Goal: Task Accomplishment & Management: Use online tool/utility

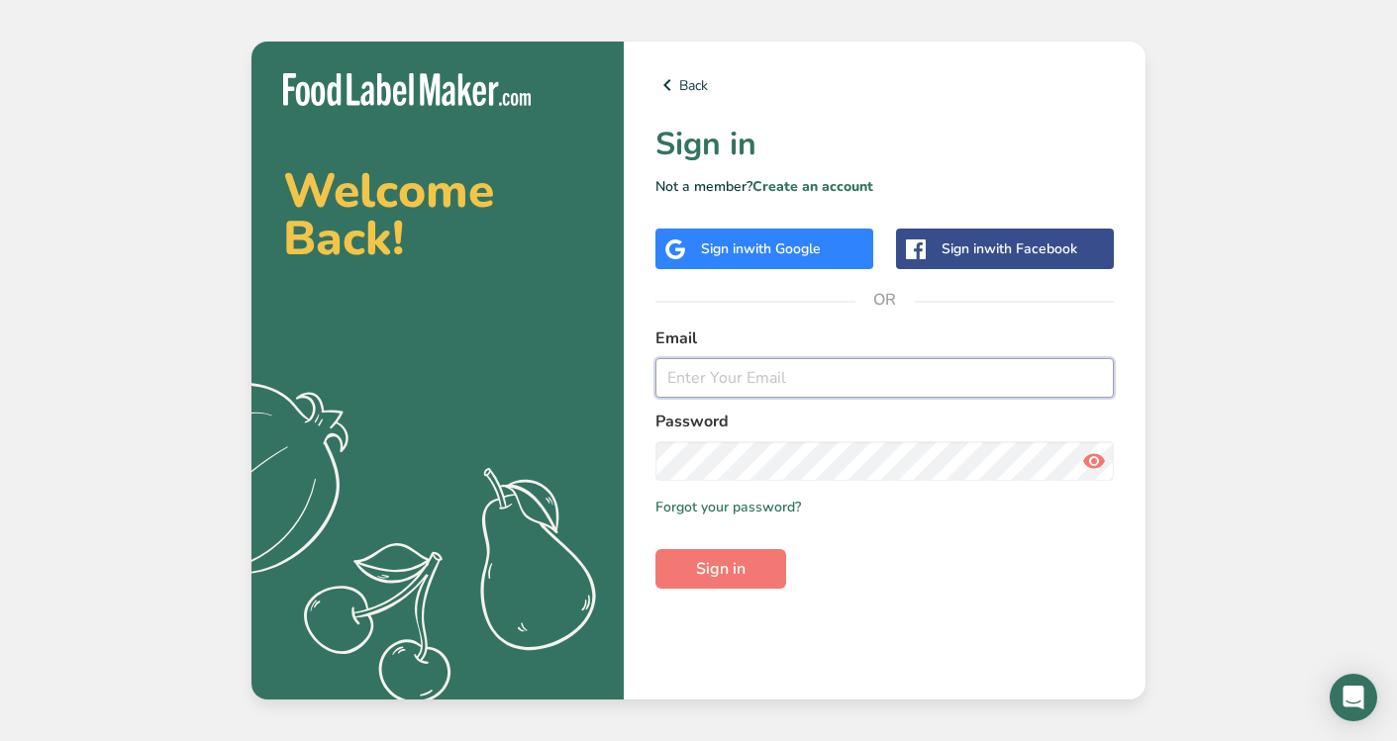
type input "[PERSON_NAME][DOMAIN_NAME][EMAIL_ADDRESS][PERSON_NAME][DOMAIN_NAME]"
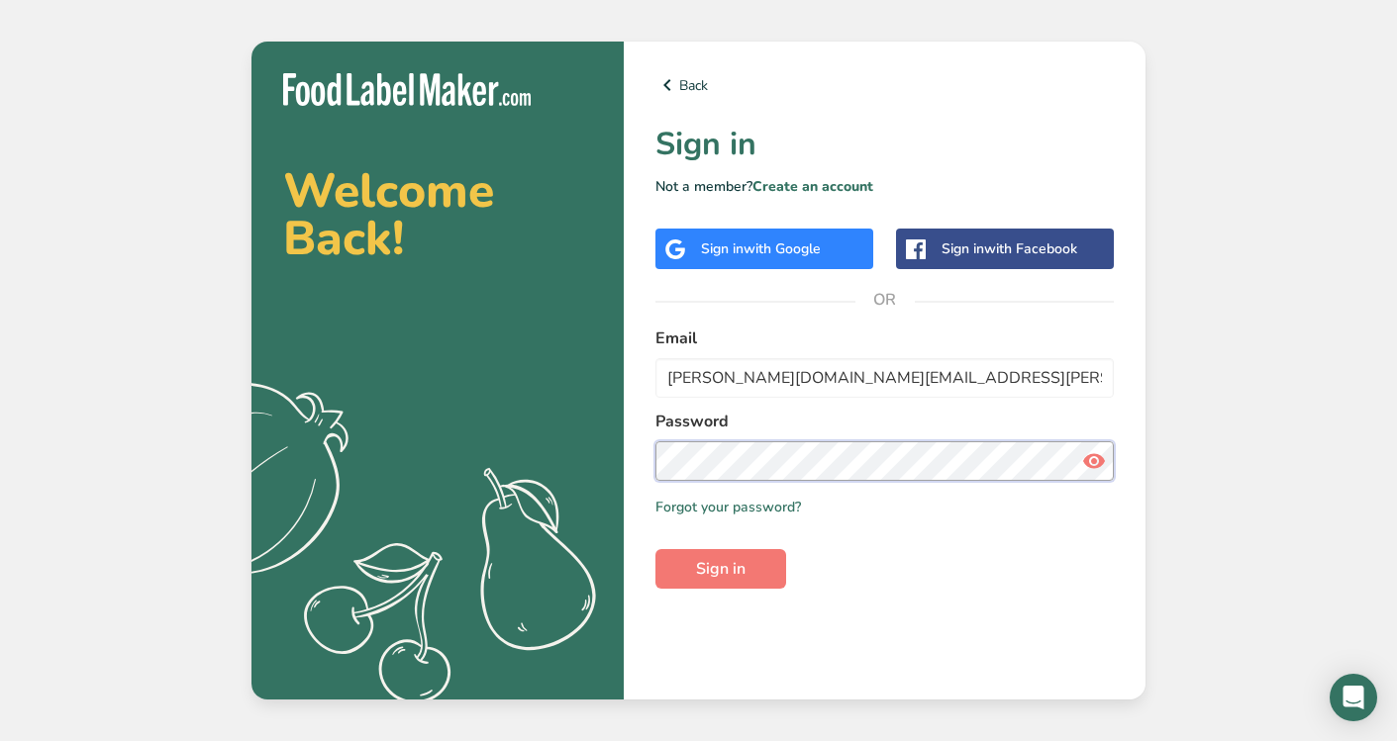
click at [721, 569] on button "Sign in" at bounding box center [720, 569] width 131 height 40
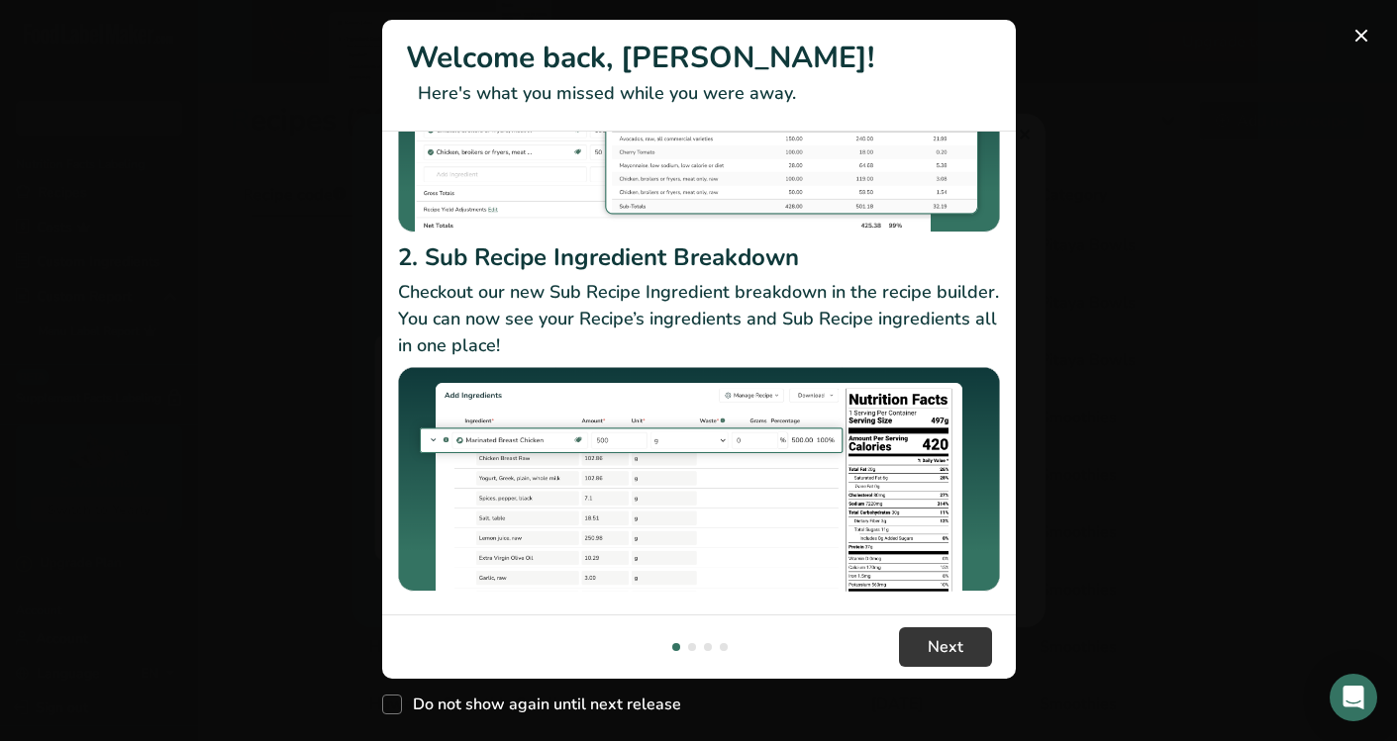
scroll to position [294, 0]
click at [402, 695] on span "Do not show again until next release" at bounding box center [541, 705] width 279 height 20
click at [395, 699] on input "Do not show again until next release" at bounding box center [388, 705] width 13 height 13
click at [389, 704] on span "New Features" at bounding box center [392, 705] width 20 height 20
click at [389, 704] on input "Do not show again until next release" at bounding box center [388, 705] width 13 height 13
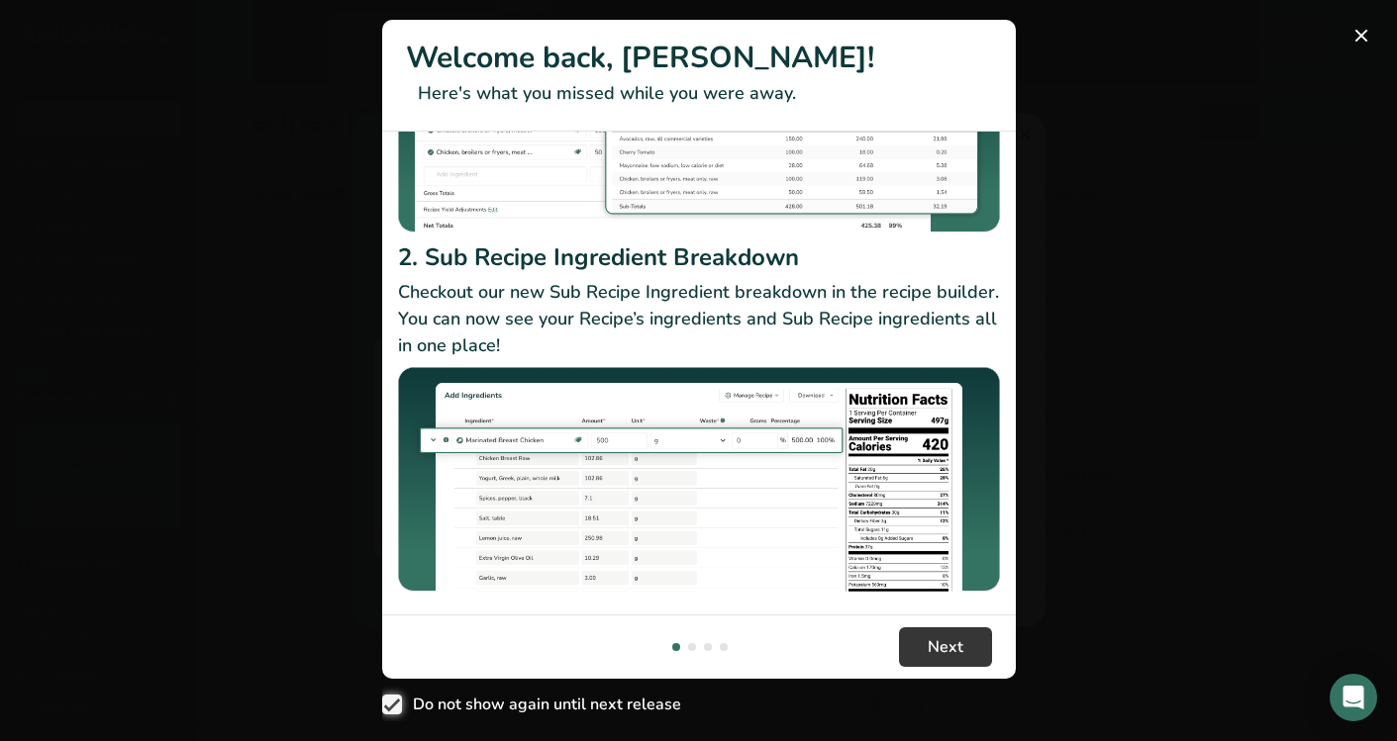
checkbox input "false"
click at [950, 647] on span "Next" at bounding box center [945, 647] width 36 height 24
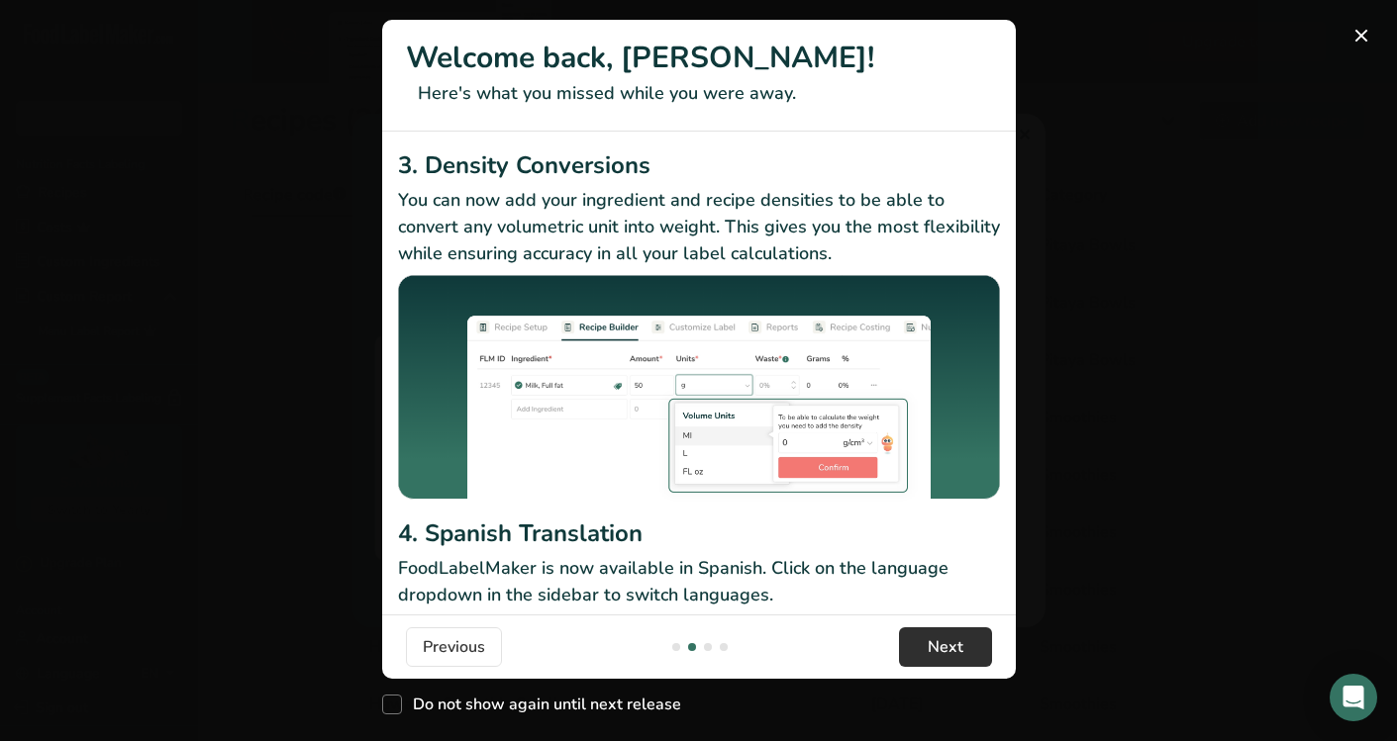
click at [950, 648] on span "Next" at bounding box center [945, 647] width 36 height 24
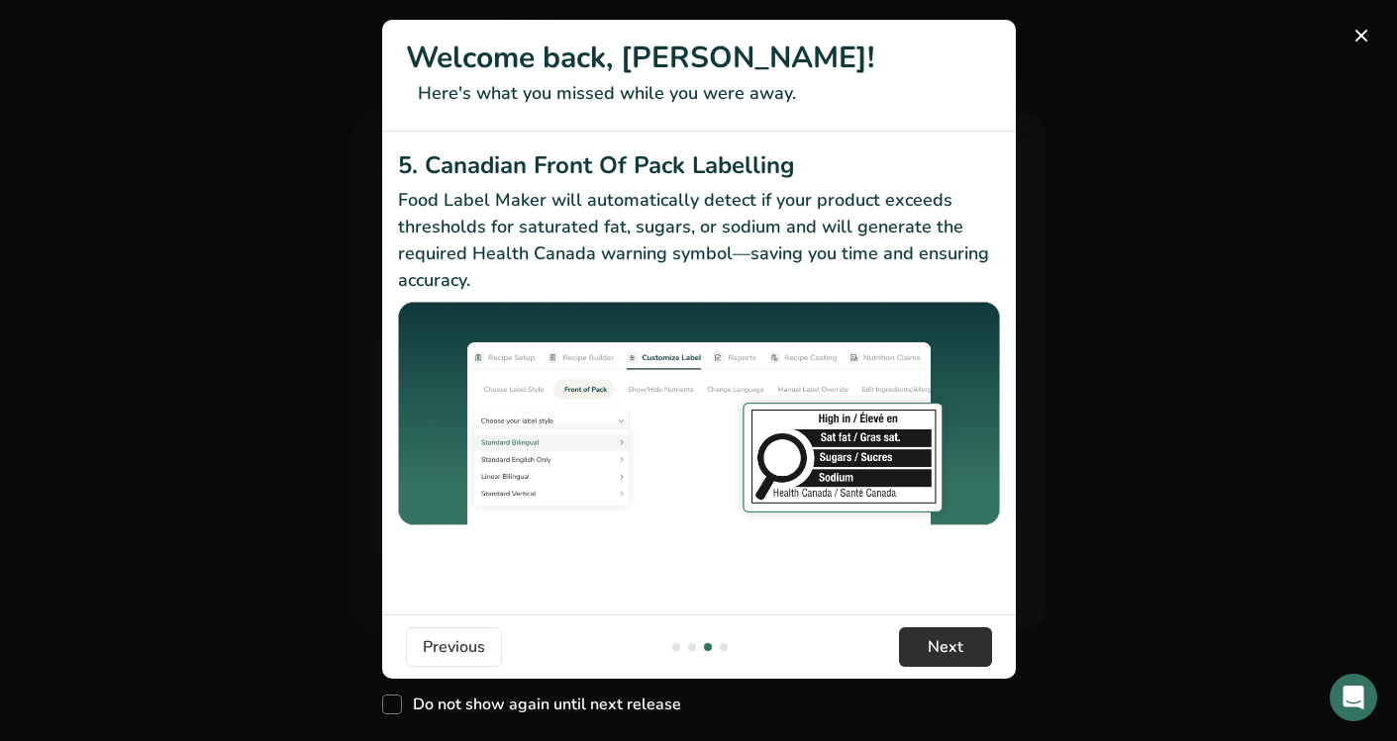
click at [950, 648] on span "Next" at bounding box center [945, 647] width 36 height 24
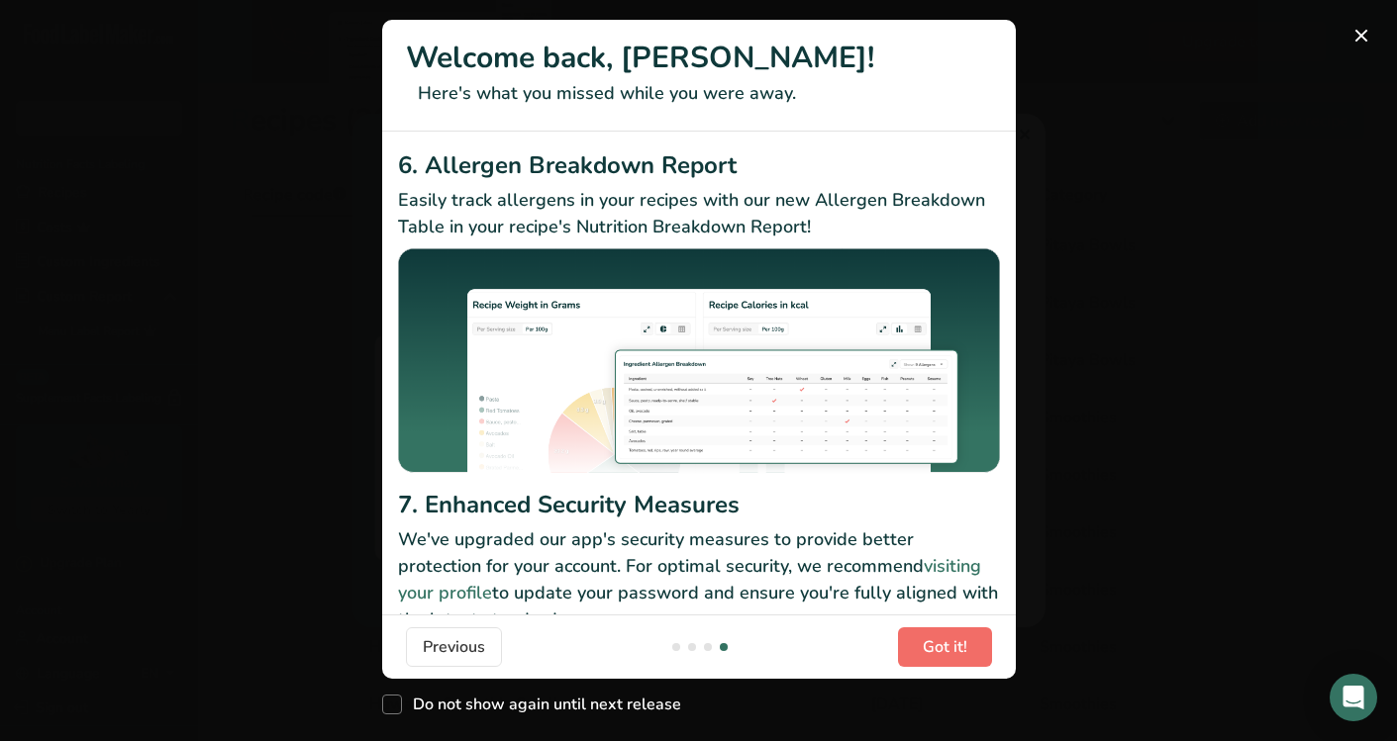
click at [950, 648] on span "Got it!" at bounding box center [944, 647] width 45 height 24
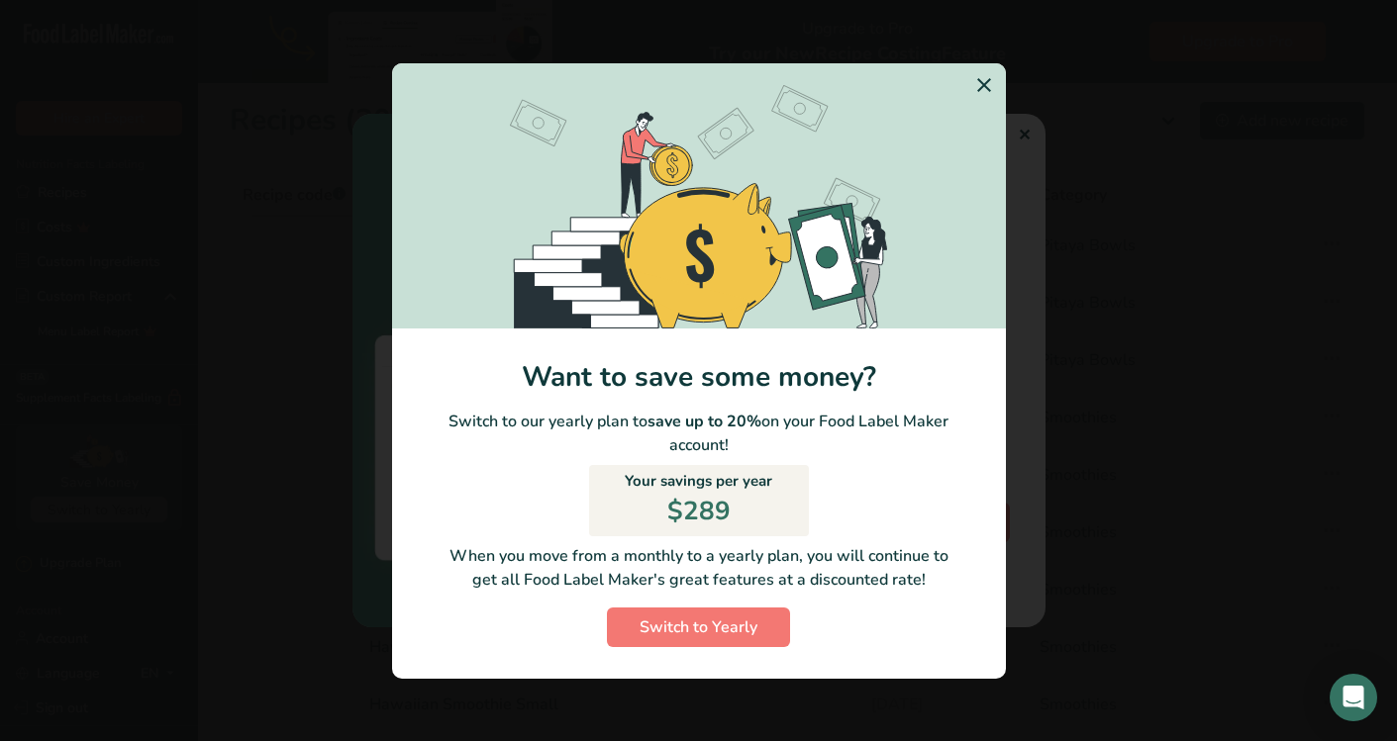
click at [986, 81] on icon "Switch to Yearly Modal" at bounding box center [984, 85] width 24 height 36
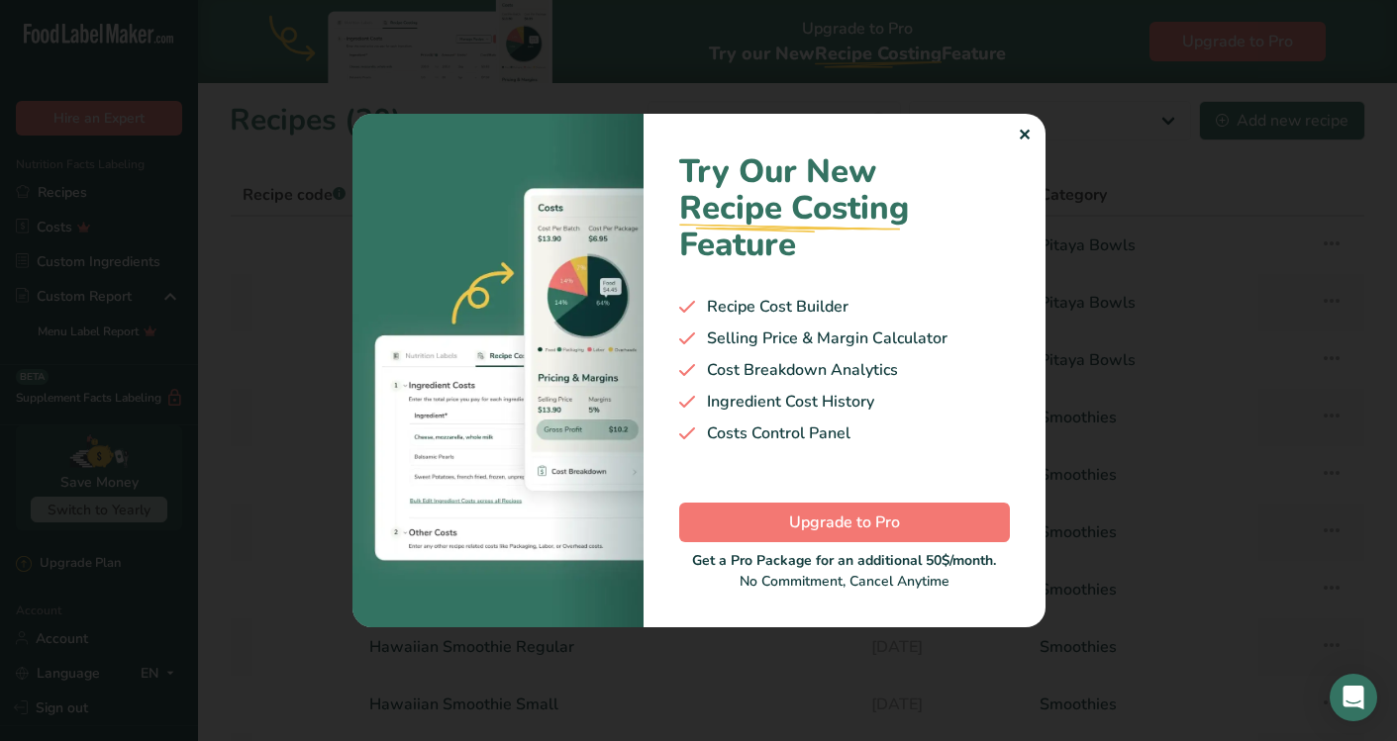
click at [1013, 138] on div "Try Our New Recipe Costing .a-29{fill:none;stroke-linecap:round;stroke-width:3p…" at bounding box center [844, 370] width 402 height 513
click at [1021, 131] on div "✕" at bounding box center [1023, 136] width 13 height 24
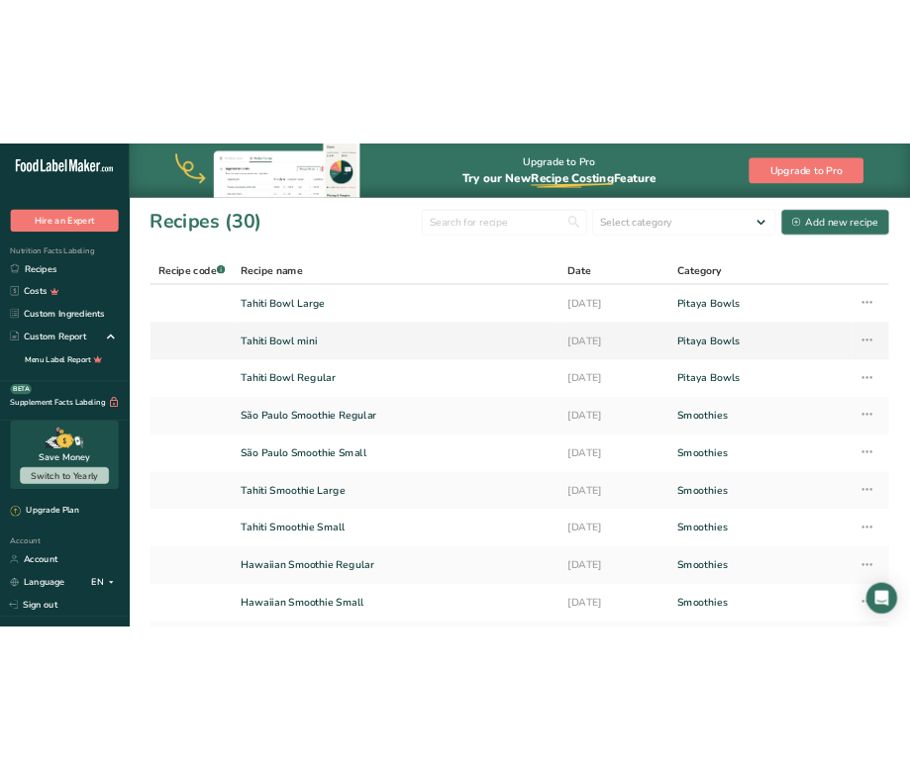
scroll to position [0, 0]
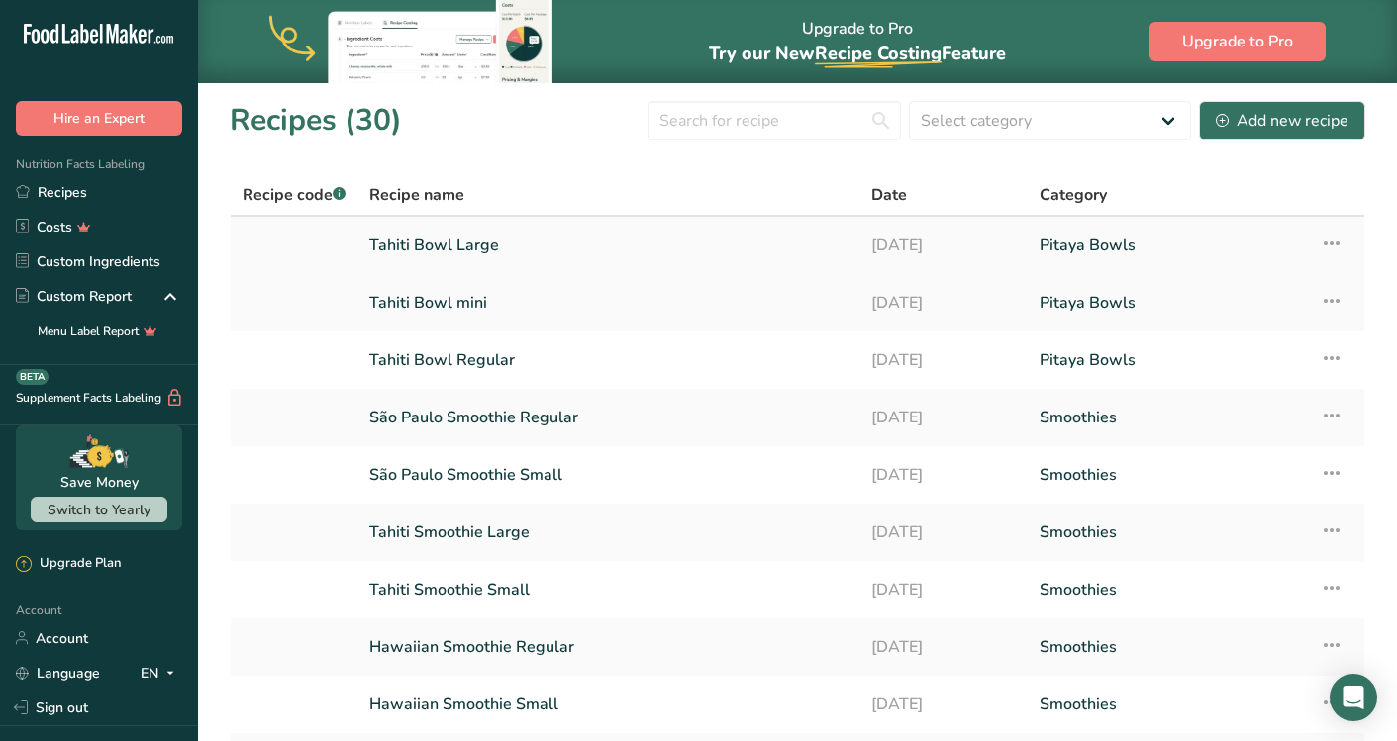
click at [474, 240] on link "Tahiti Bowl Large" at bounding box center [608, 246] width 478 height 42
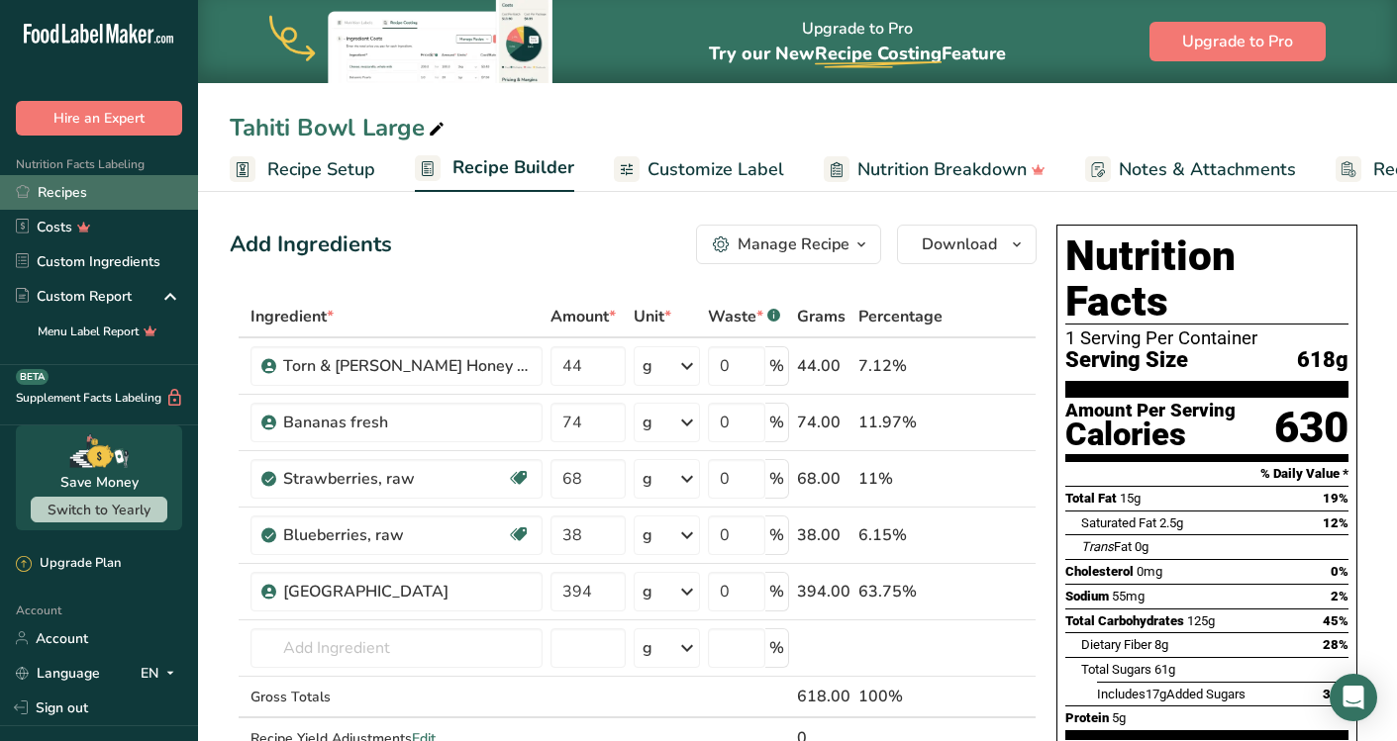
click at [63, 187] on link "Recipes" at bounding box center [99, 192] width 198 height 35
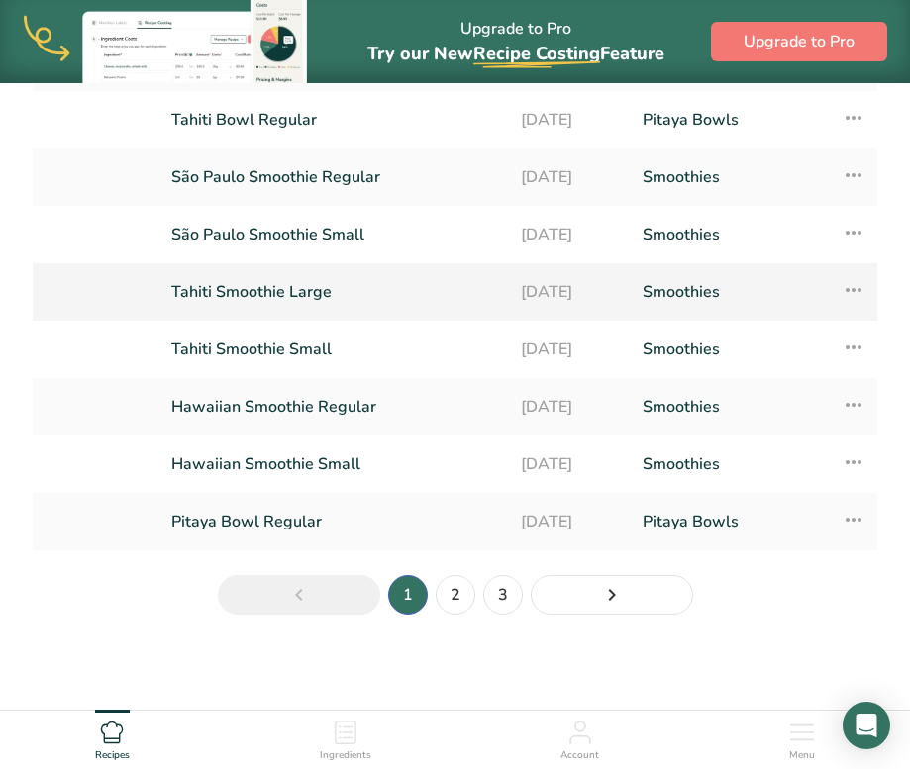
scroll to position [286, 0]
click at [460, 598] on link "2" at bounding box center [455, 595] width 40 height 40
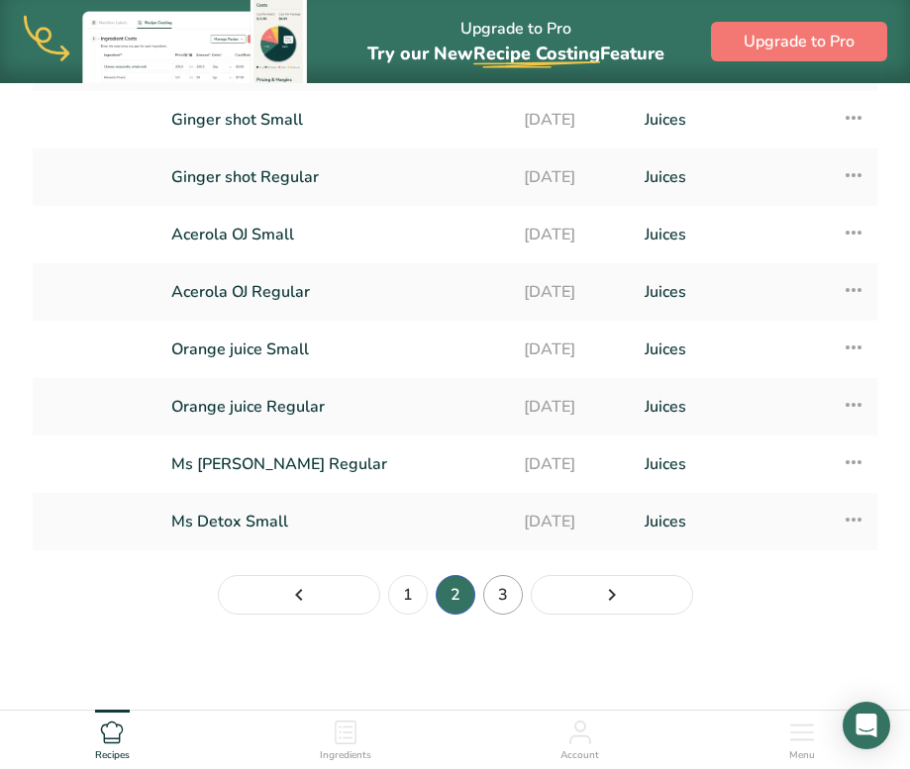
click at [492, 597] on link "3" at bounding box center [503, 595] width 40 height 40
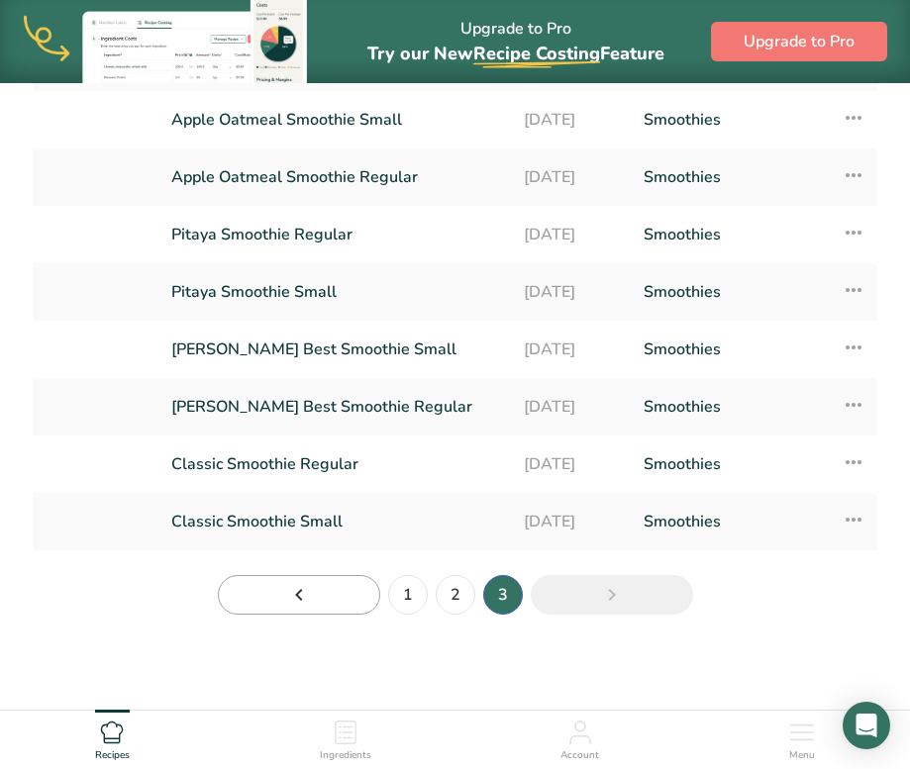
click at [312, 601] on link "Page 2." at bounding box center [299, 595] width 162 height 40
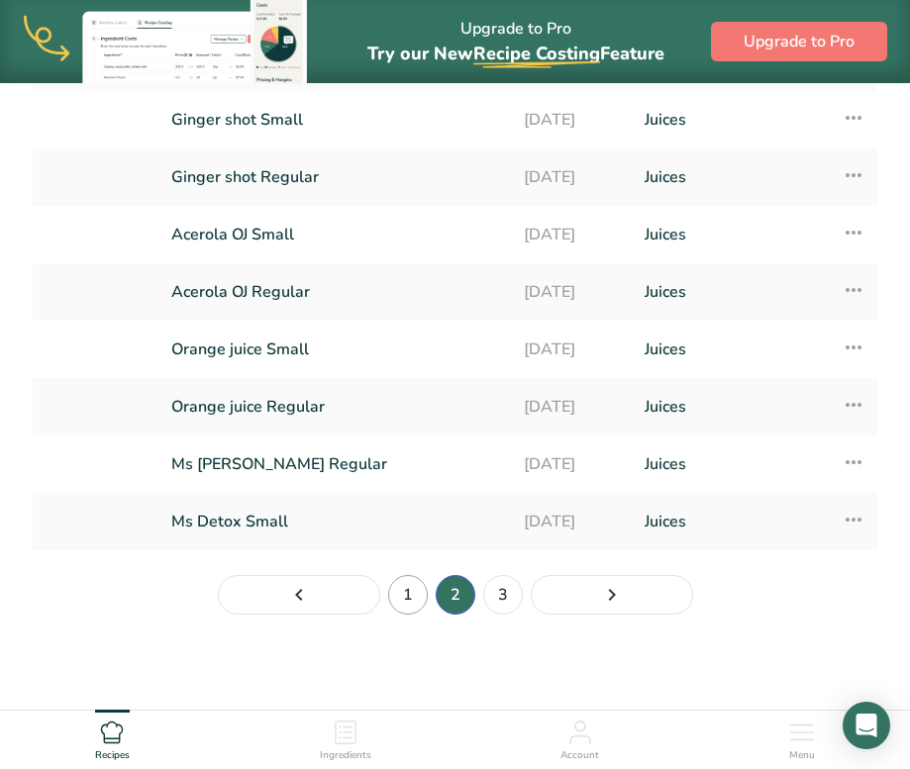
click at [388, 592] on link "1" at bounding box center [408, 595] width 40 height 40
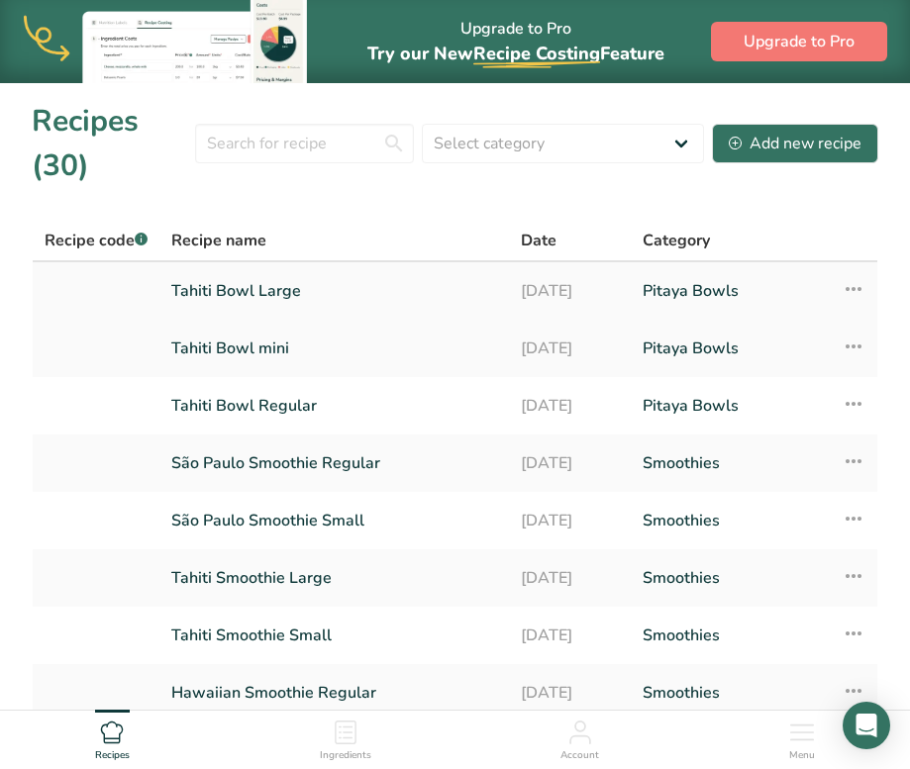
click at [854, 290] on icon at bounding box center [853, 289] width 24 height 36
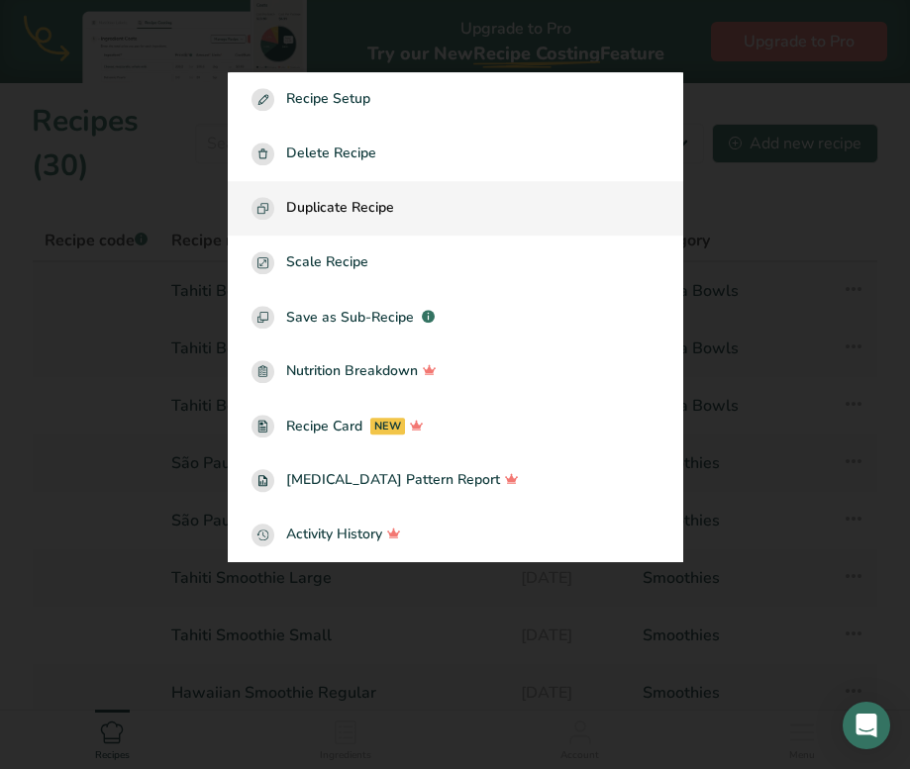
click at [378, 211] on span "Duplicate Recipe" at bounding box center [340, 209] width 108 height 23
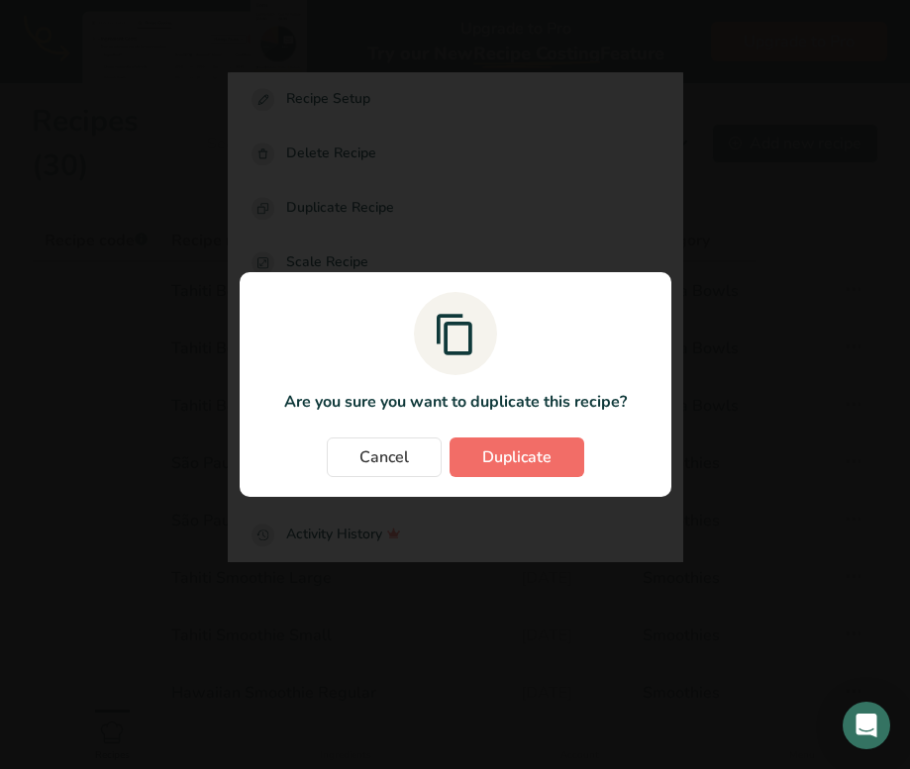
click at [483, 462] on span "Duplicate" at bounding box center [516, 457] width 69 height 24
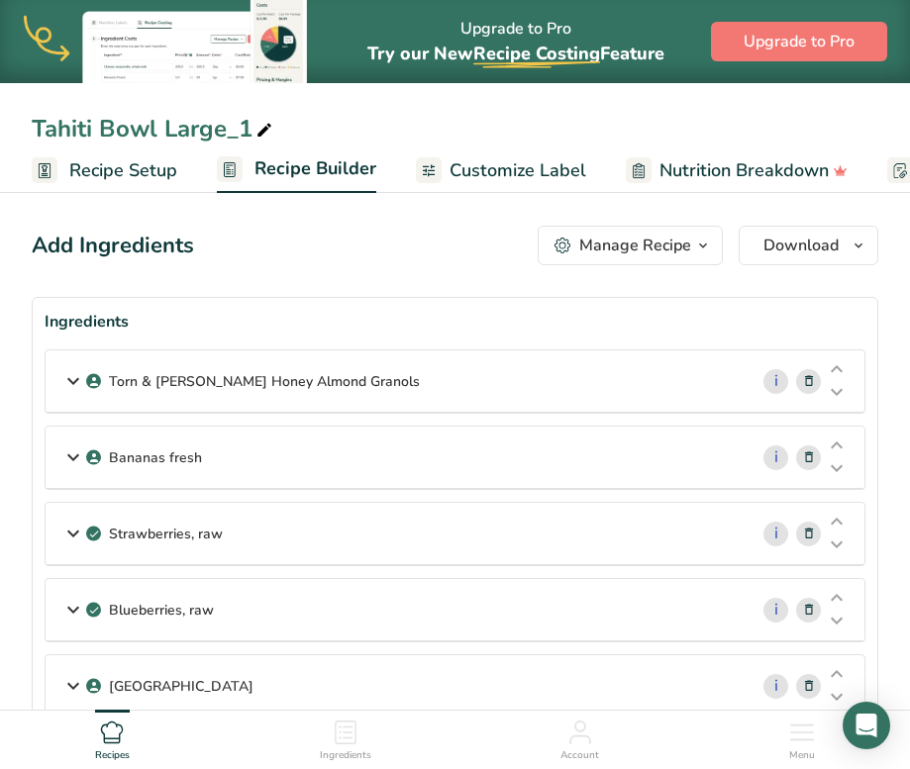
click at [338, 726] on icon at bounding box center [346, 733] width 24 height 24
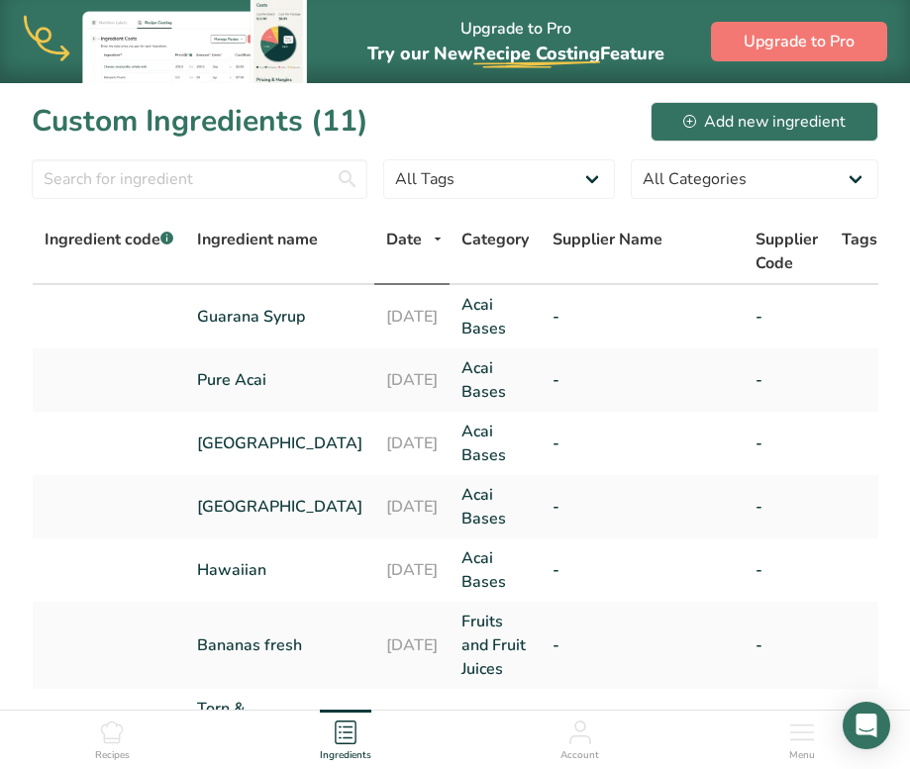
click at [113, 732] on icon at bounding box center [112, 733] width 24 height 24
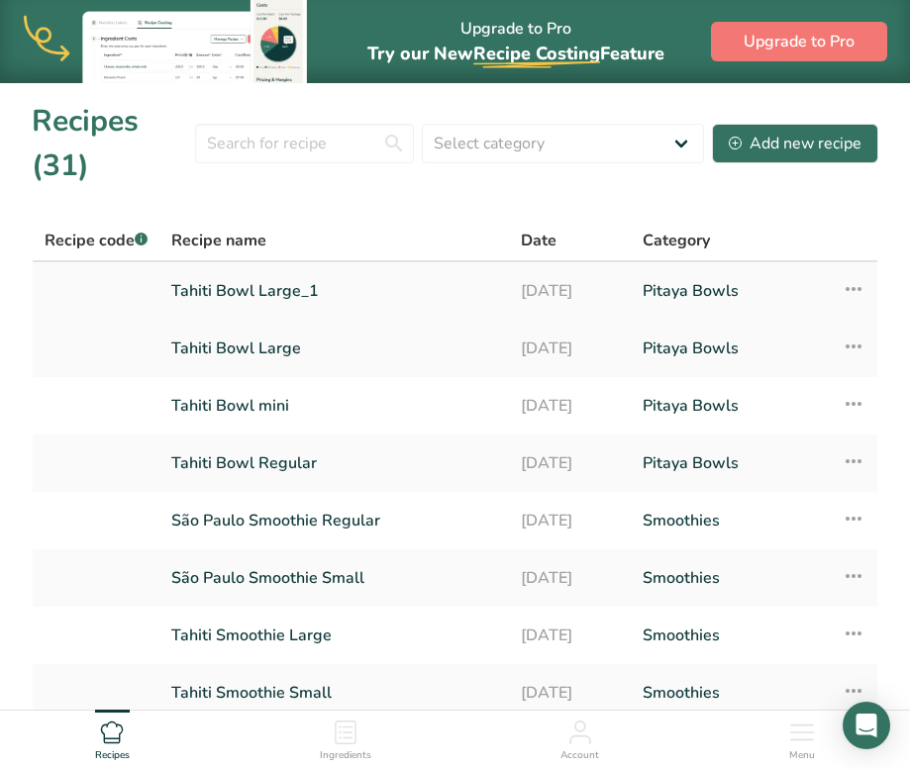
click at [347, 289] on link "Tahiti Bowl Large_1" at bounding box center [334, 291] width 326 height 42
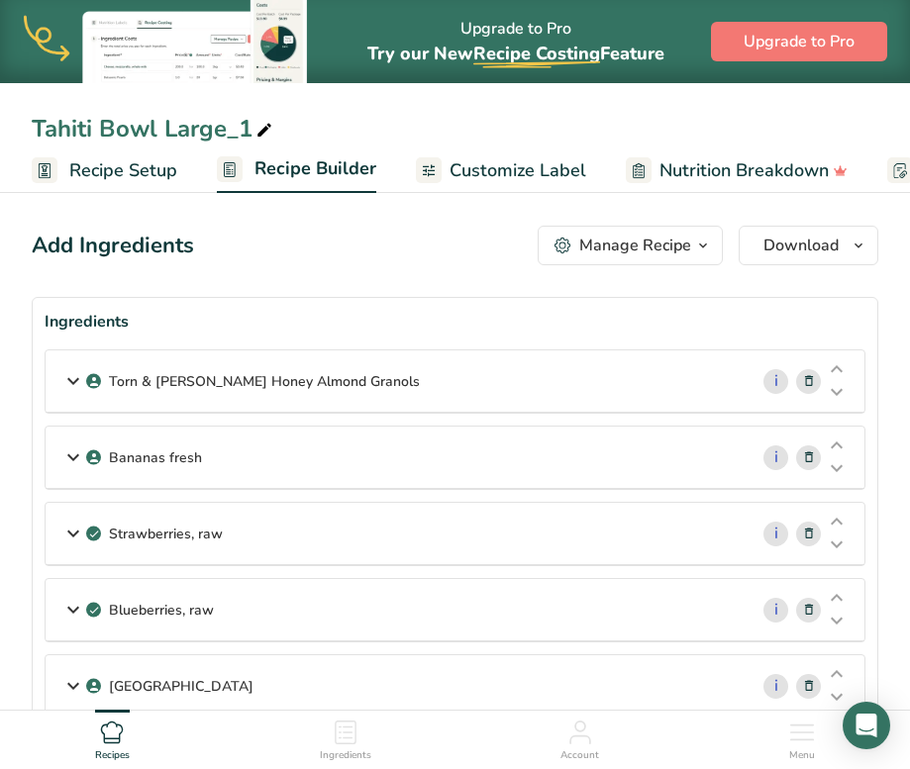
click at [266, 132] on icon at bounding box center [264, 131] width 18 height 28
click at [160, 120] on input "Tahiti Bowl Large" at bounding box center [455, 129] width 846 height 36
click at [38, 131] on input "Tahiti Bowl Large" at bounding box center [455, 129] width 846 height 36
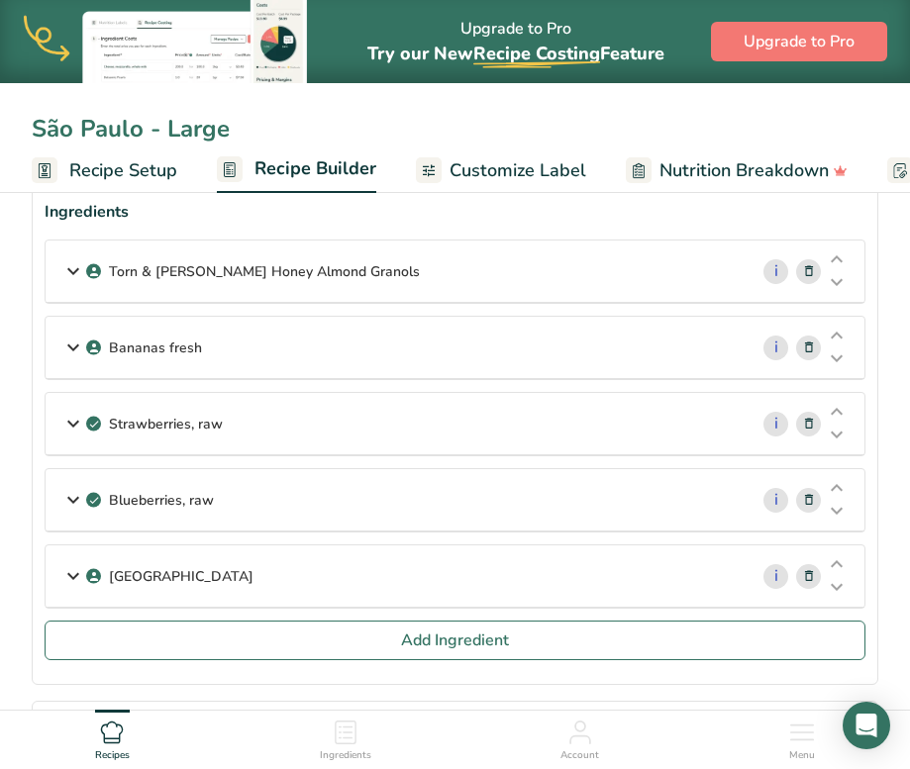
scroll to position [113, 0]
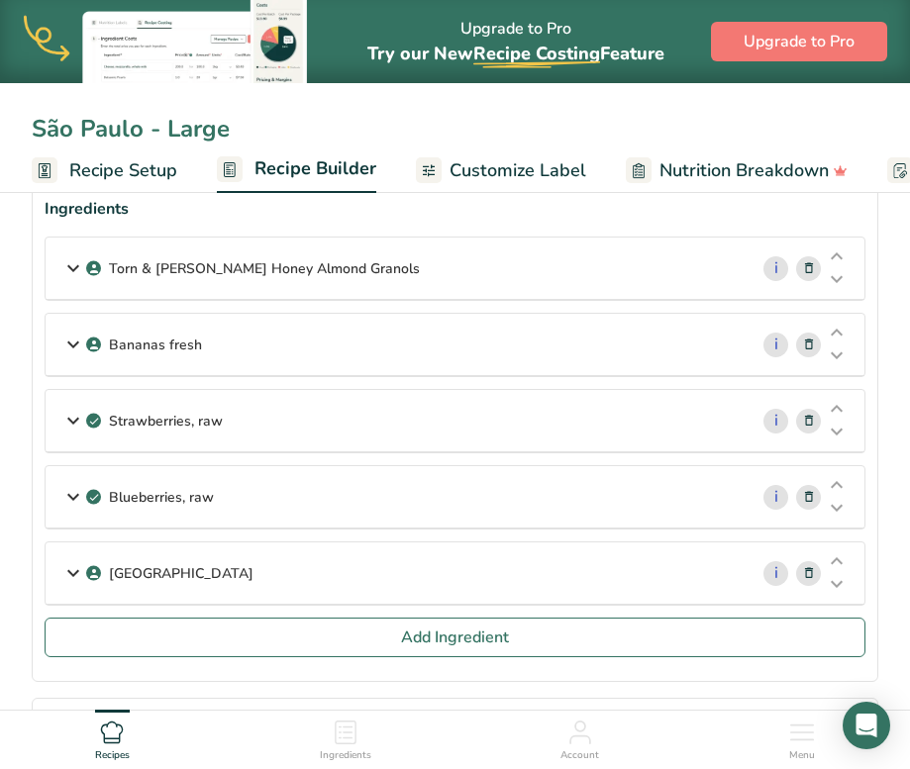
type input "São Paulo - Large"
click at [808, 499] on icon at bounding box center [809, 497] width 14 height 21
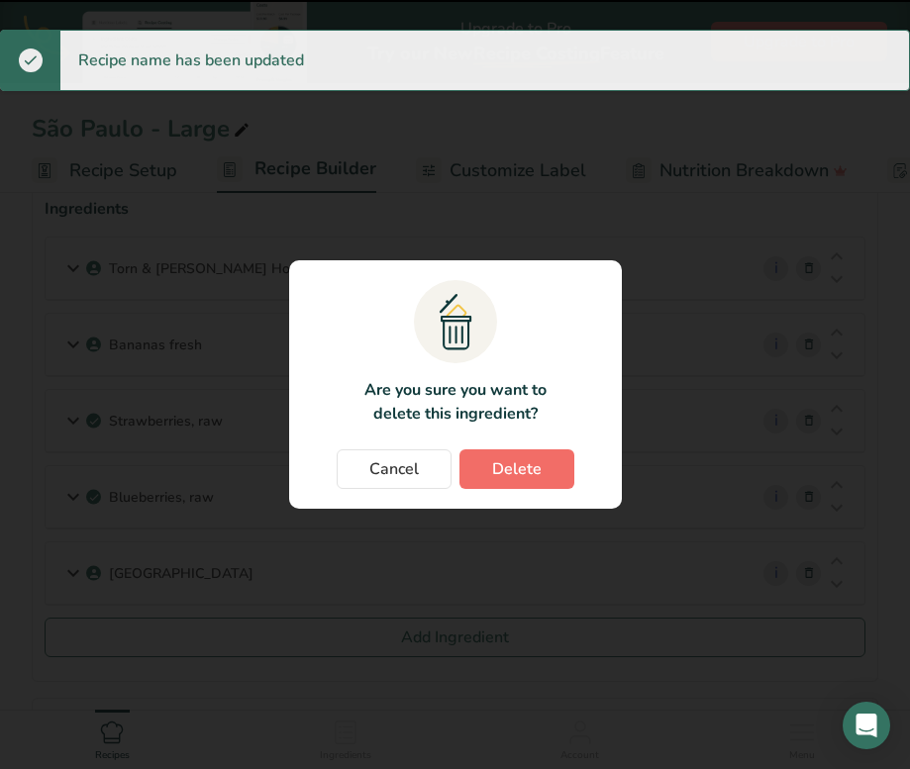
click at [503, 482] on button "Delete" at bounding box center [516, 469] width 115 height 40
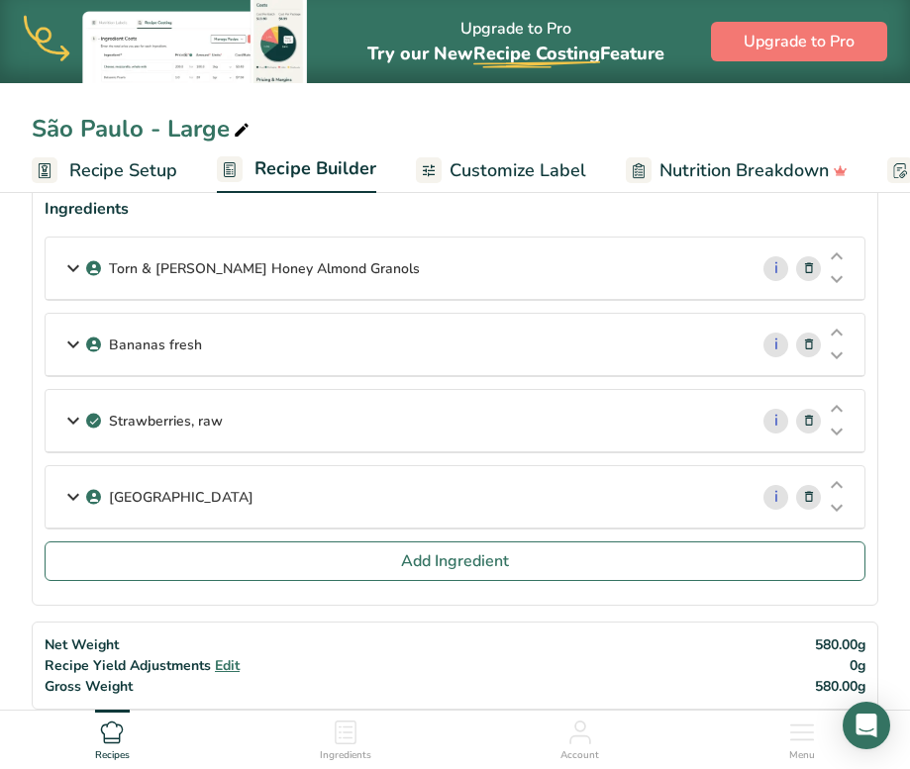
click at [162, 519] on div "[GEOGRAPHIC_DATA]" at bounding box center [397, 496] width 702 height 61
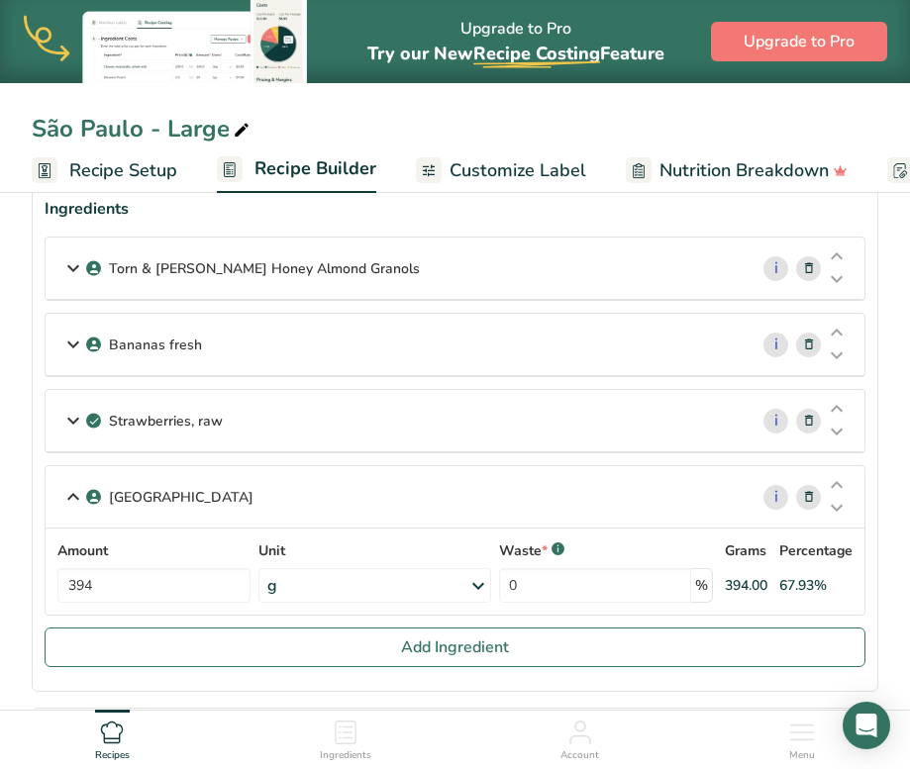
click at [815, 497] on icon at bounding box center [809, 497] width 14 height 21
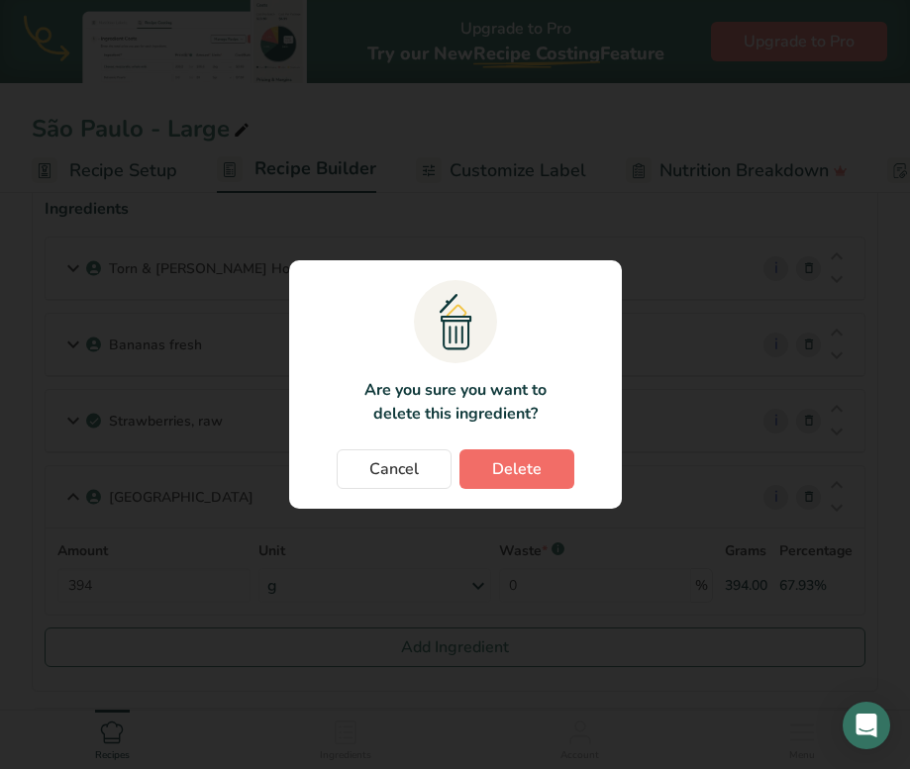
click at [515, 455] on button "Delete" at bounding box center [516, 469] width 115 height 40
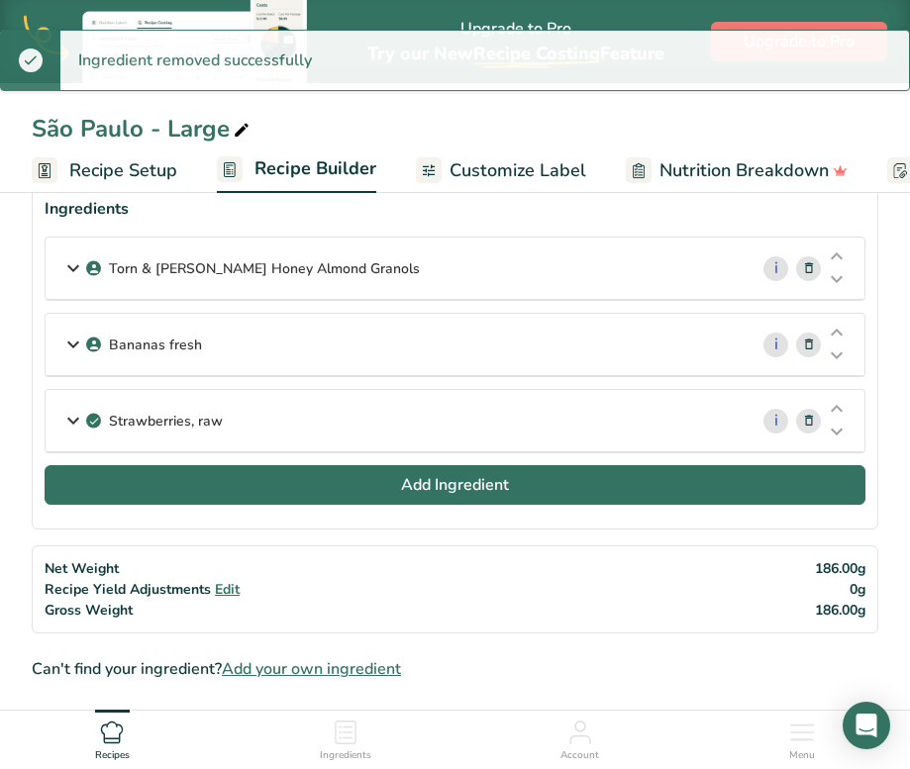
click at [599, 486] on button "Add Ingredient" at bounding box center [455, 485] width 820 height 40
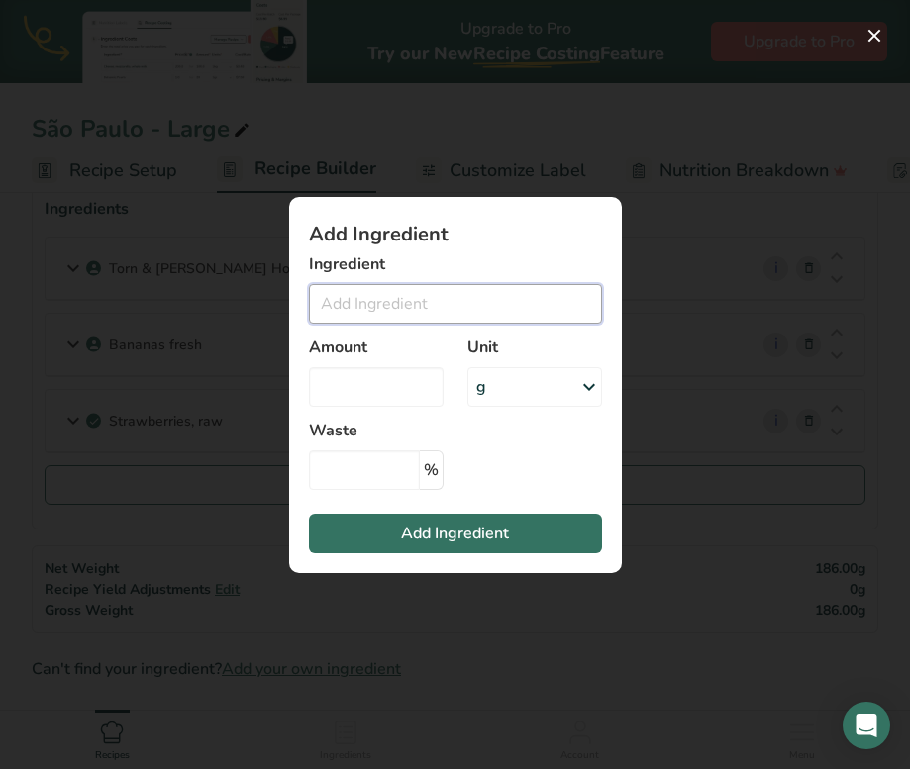
click at [450, 299] on input "Add ingredient modal" at bounding box center [455, 304] width 293 height 40
click at [444, 301] on input "Add ingredient modal" at bounding box center [455, 304] width 293 height 40
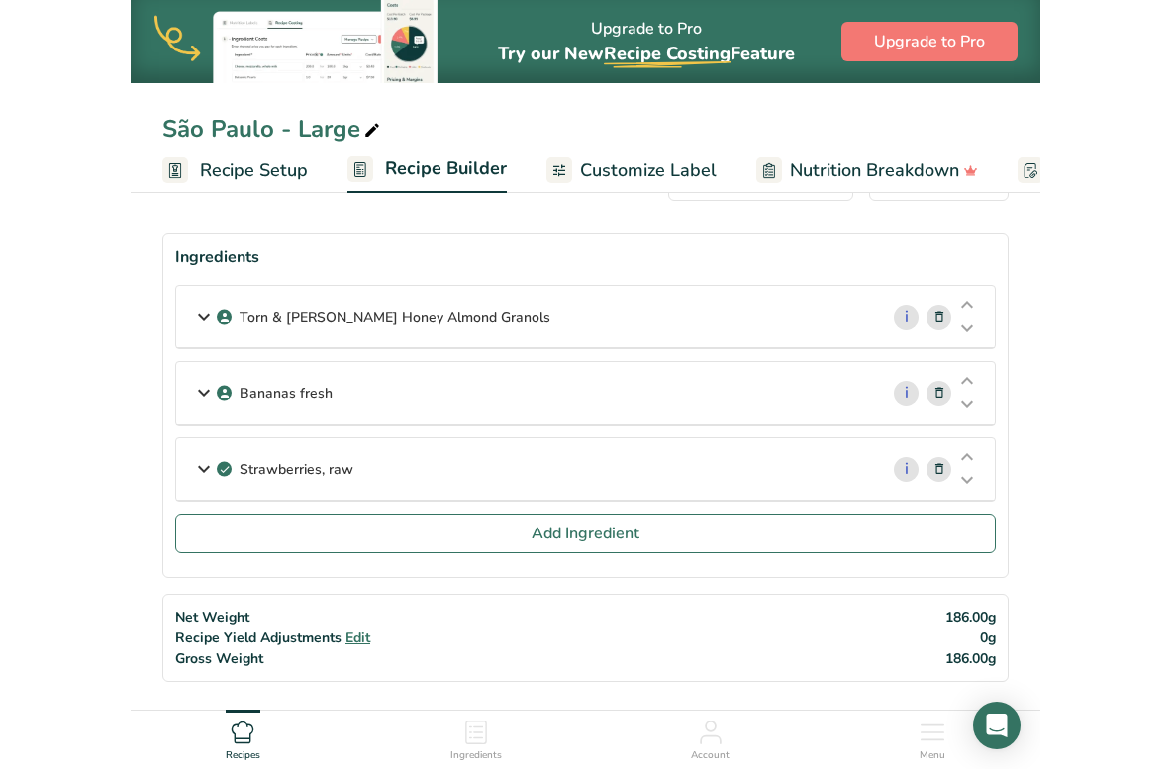
scroll to position [66, 0]
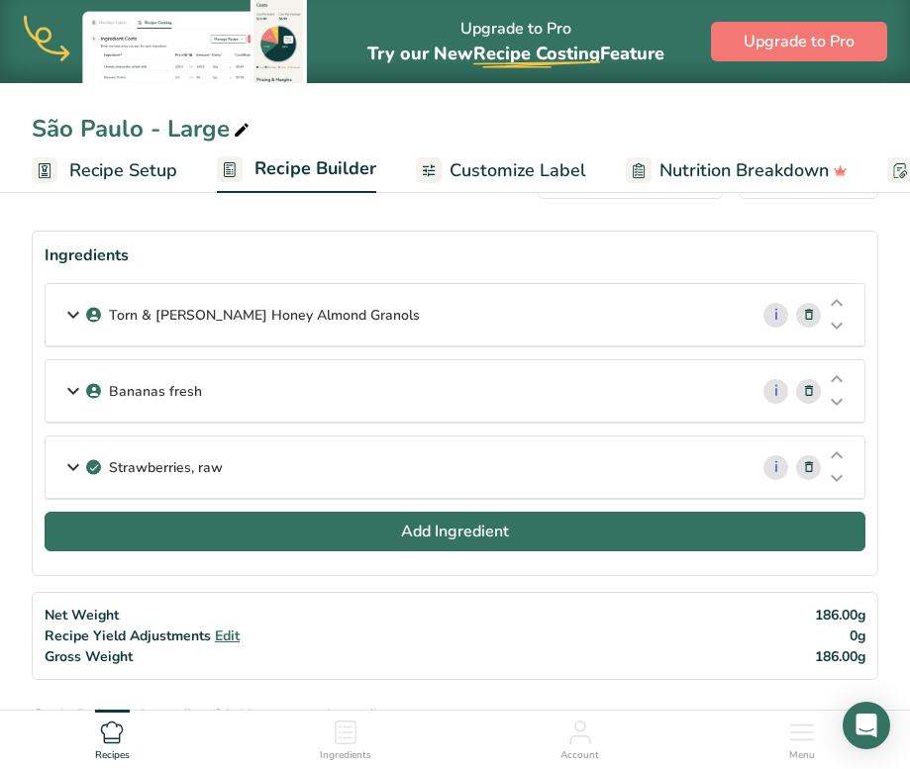
click at [418, 525] on span "Add Ingredient" at bounding box center [455, 532] width 108 height 24
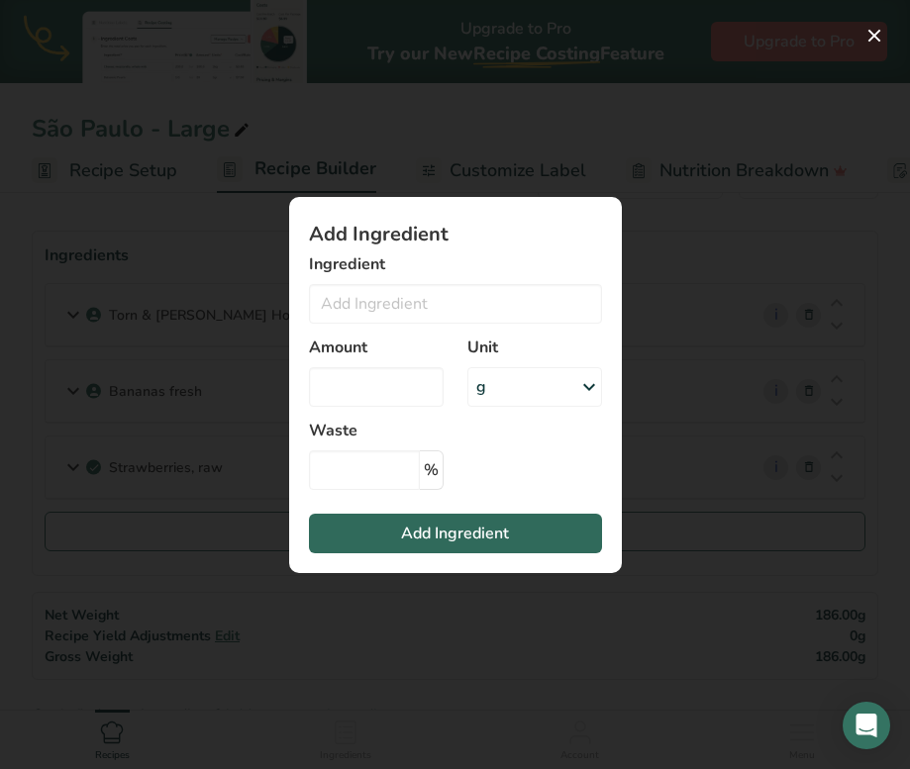
click at [439, 538] on span "Add Ingredient" at bounding box center [455, 534] width 108 height 24
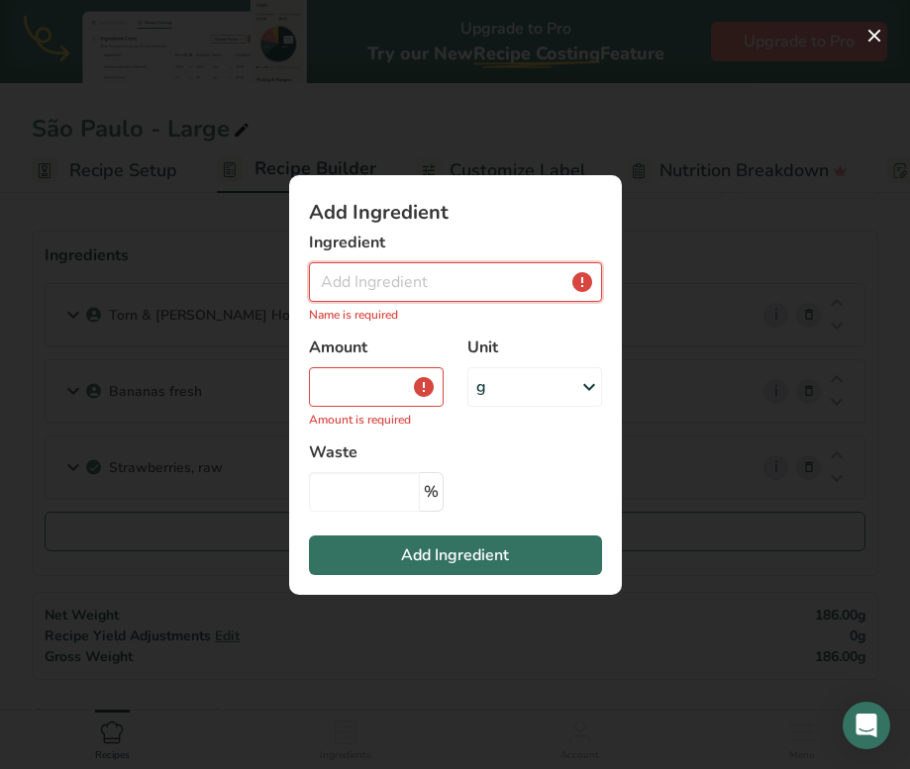
click at [441, 279] on input "Add ingredient modal" at bounding box center [455, 282] width 293 height 40
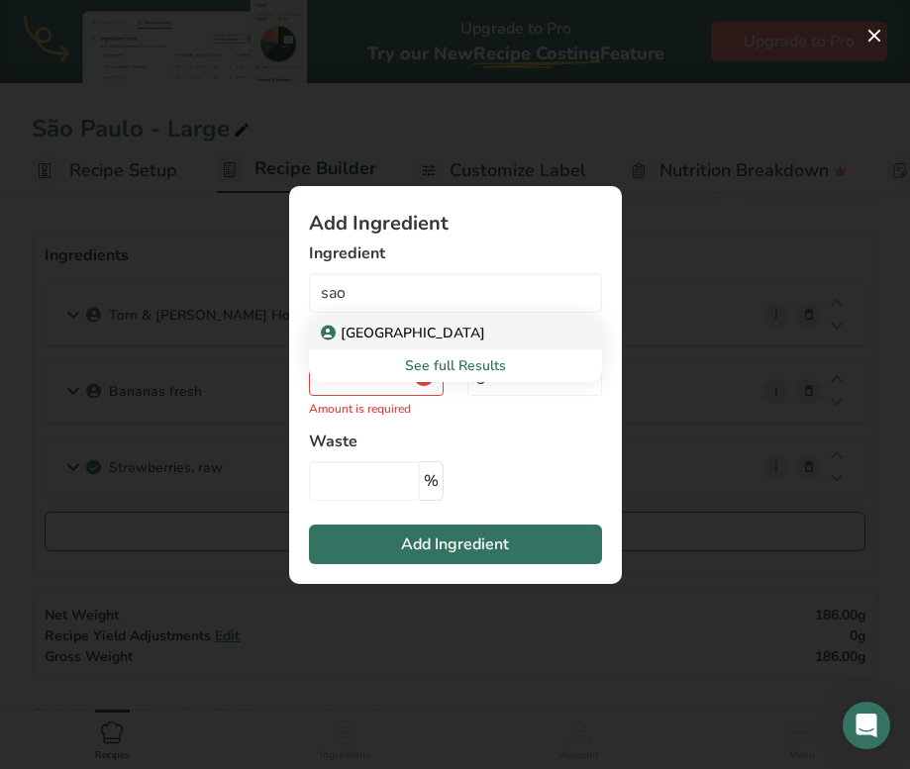
click at [470, 337] on div "[GEOGRAPHIC_DATA]" at bounding box center [440, 333] width 230 height 21
type input "[GEOGRAPHIC_DATA]"
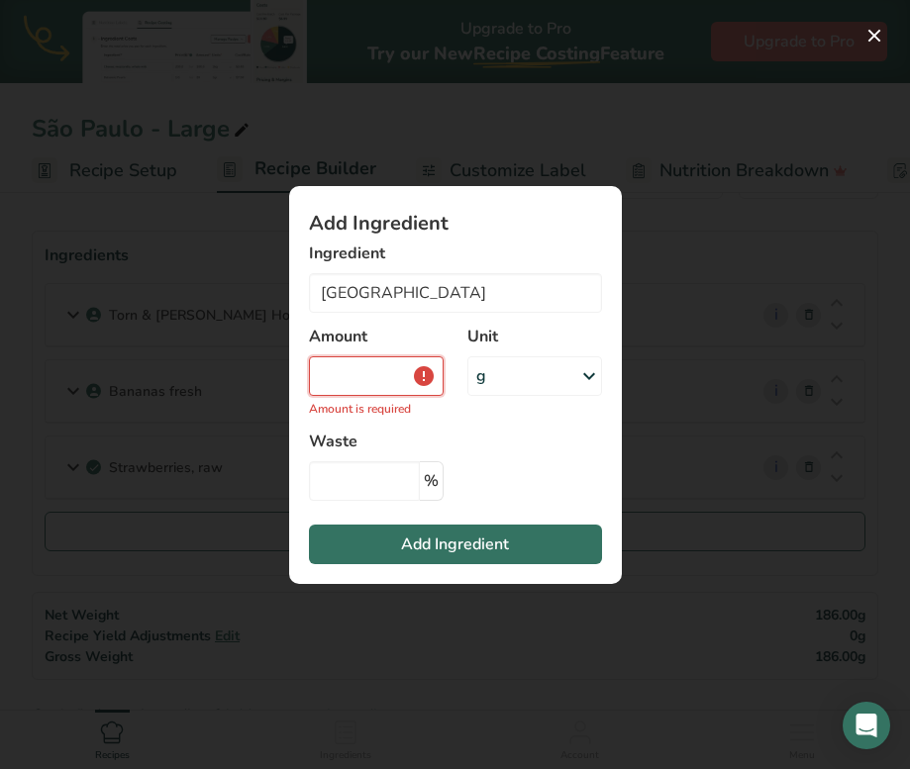
click at [367, 391] on input "Add ingredient modal" at bounding box center [376, 376] width 135 height 40
click at [531, 375] on div "g" at bounding box center [534, 376] width 135 height 40
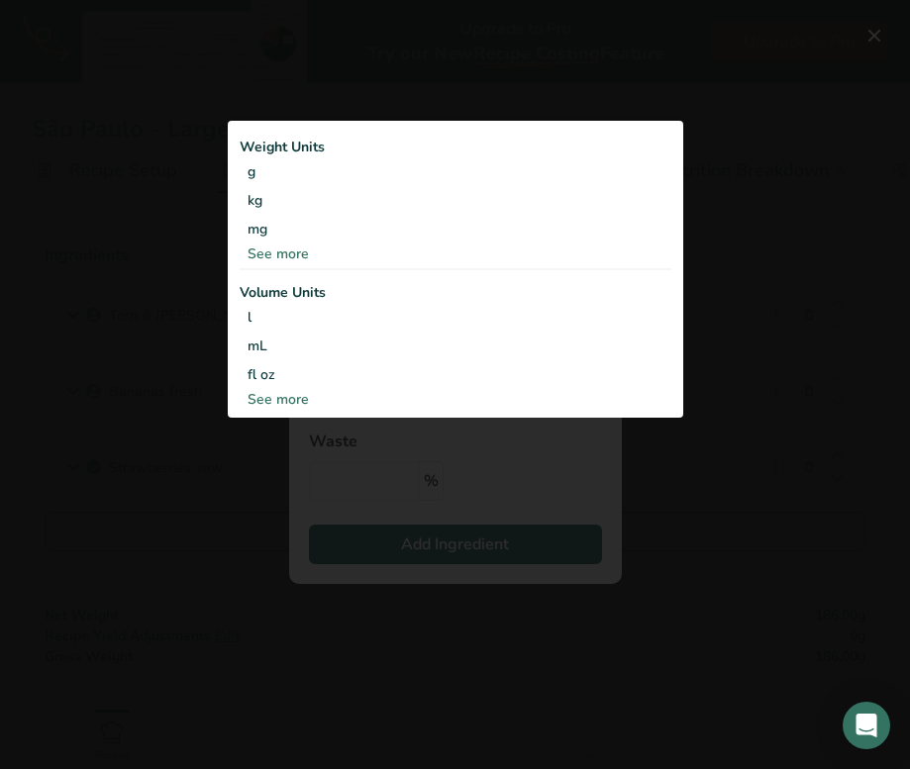
click at [294, 252] on div "See more" at bounding box center [456, 253] width 432 height 21
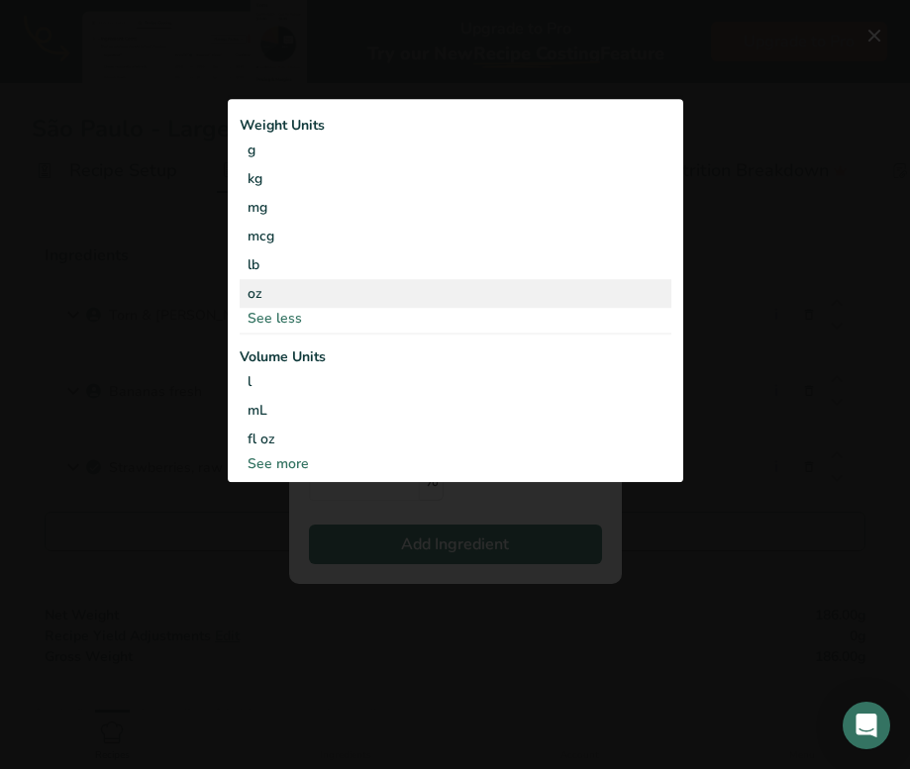
click at [284, 294] on div "oz" at bounding box center [456, 294] width 432 height 29
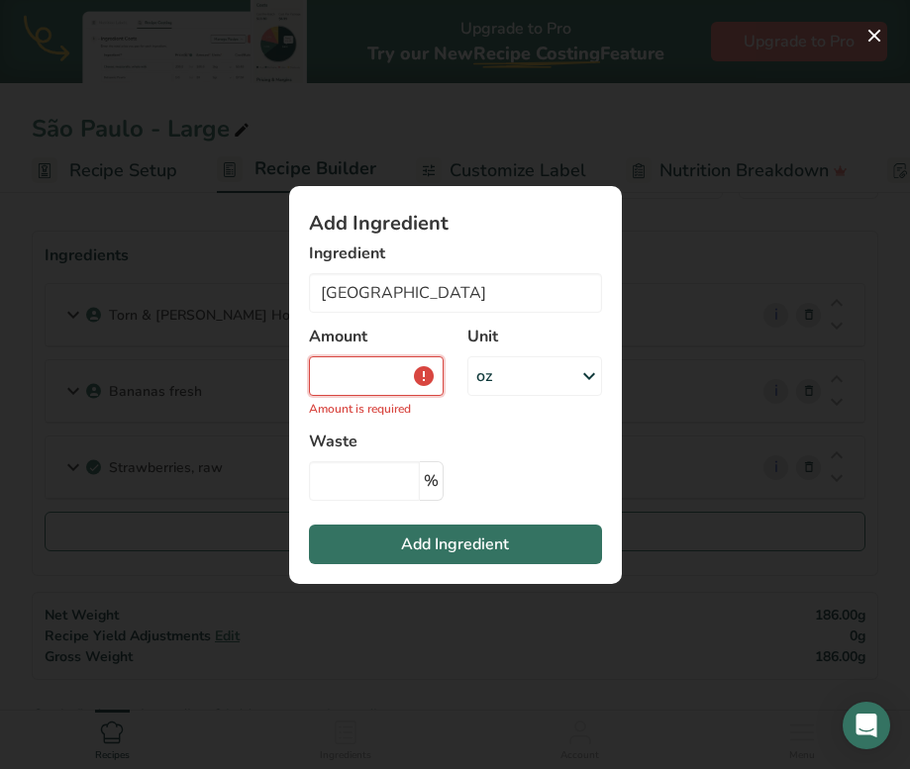
click at [361, 364] on input "Add ingredient modal" at bounding box center [376, 376] width 135 height 40
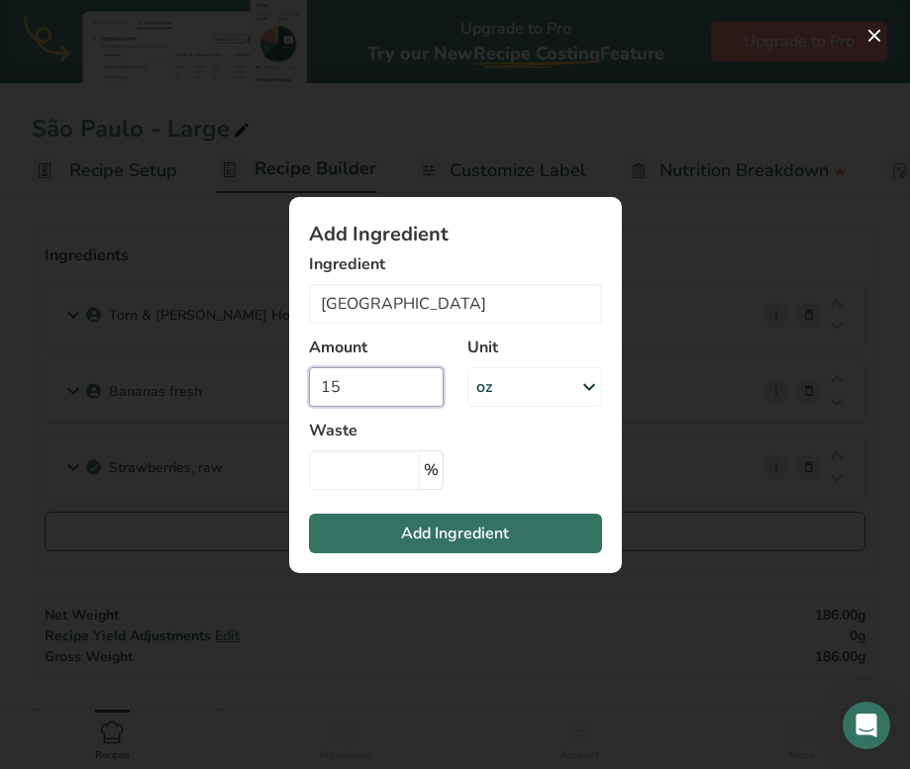
type input "15"
click at [542, 476] on section "Add Ingredient Ingredient [GEOGRAPHIC_DATA] [GEOGRAPHIC_DATA] See full Results …" at bounding box center [455, 385] width 333 height 376
click at [492, 539] on span "Add Ingredient" at bounding box center [455, 534] width 108 height 24
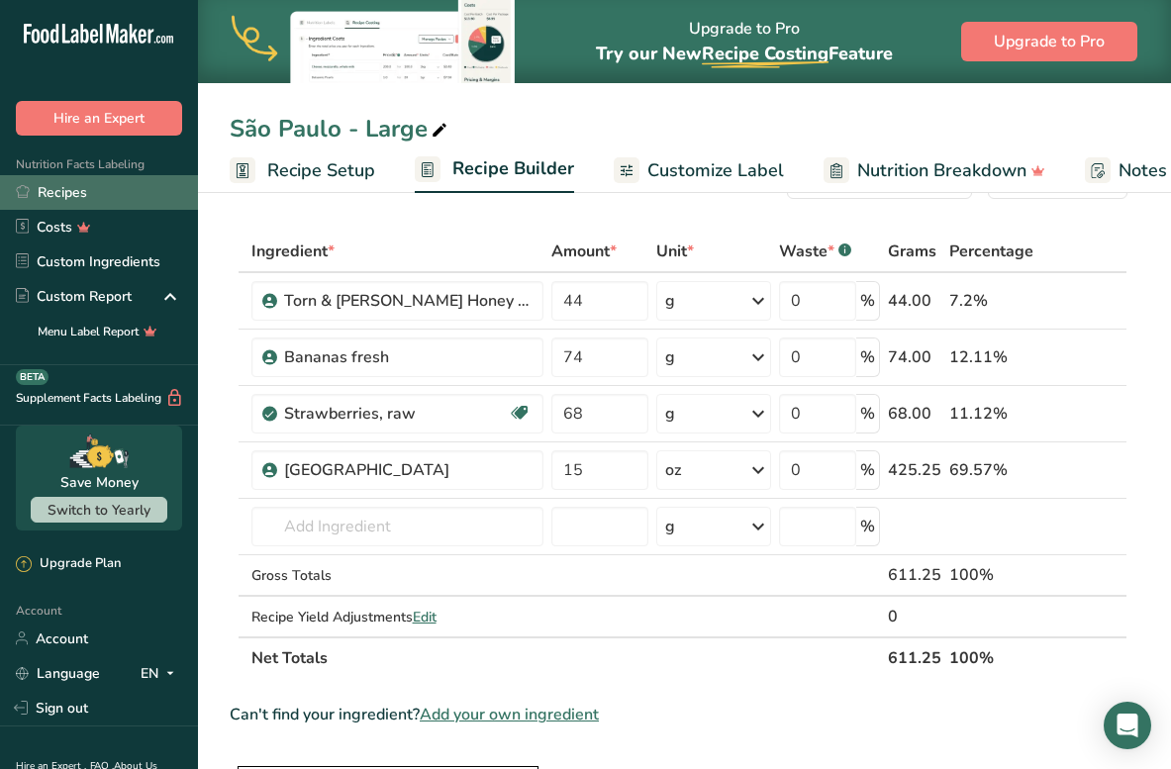
click at [115, 193] on link "Recipes" at bounding box center [99, 192] width 198 height 35
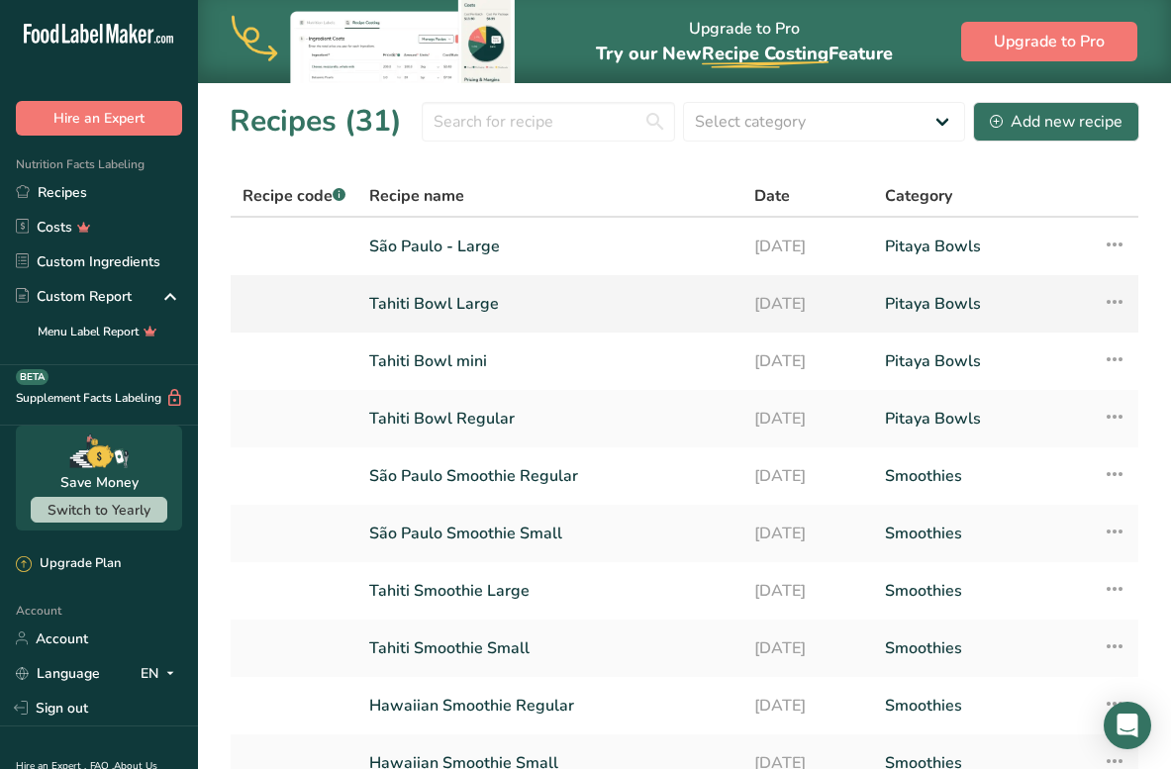
click at [512, 313] on link "Tahiti Bowl Large" at bounding box center [549, 304] width 361 height 42
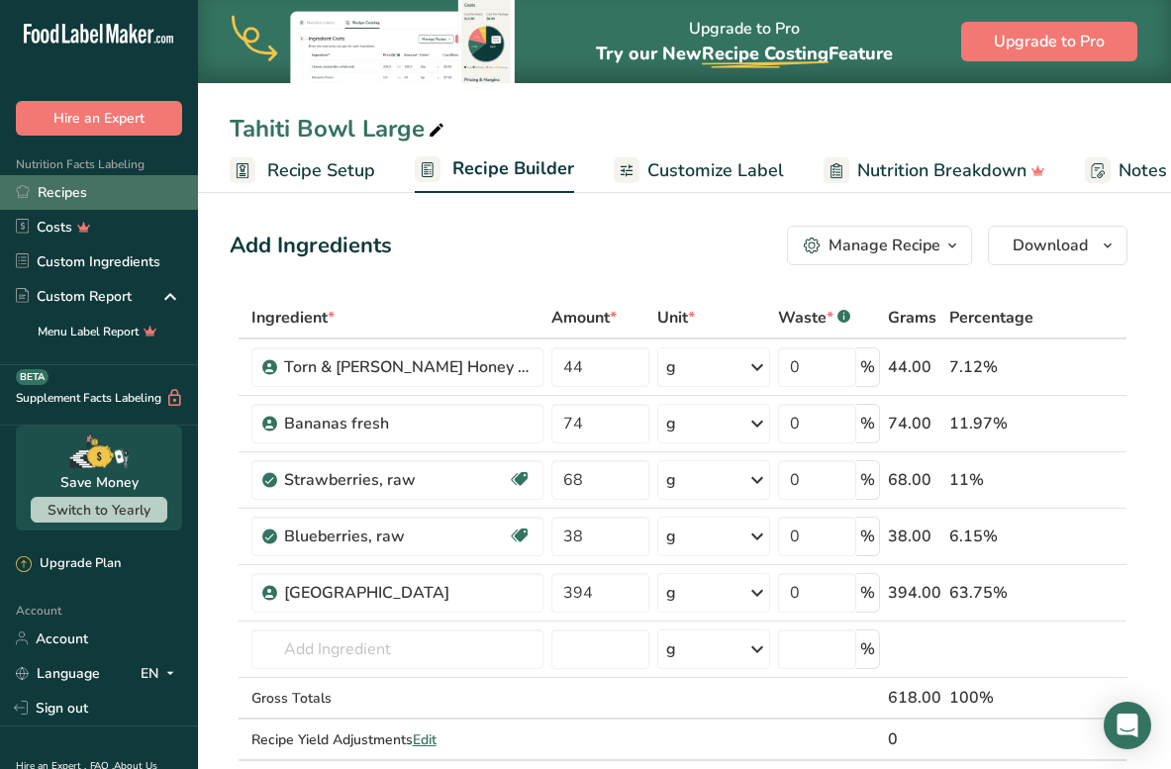
click at [89, 187] on link "Recipes" at bounding box center [99, 192] width 198 height 35
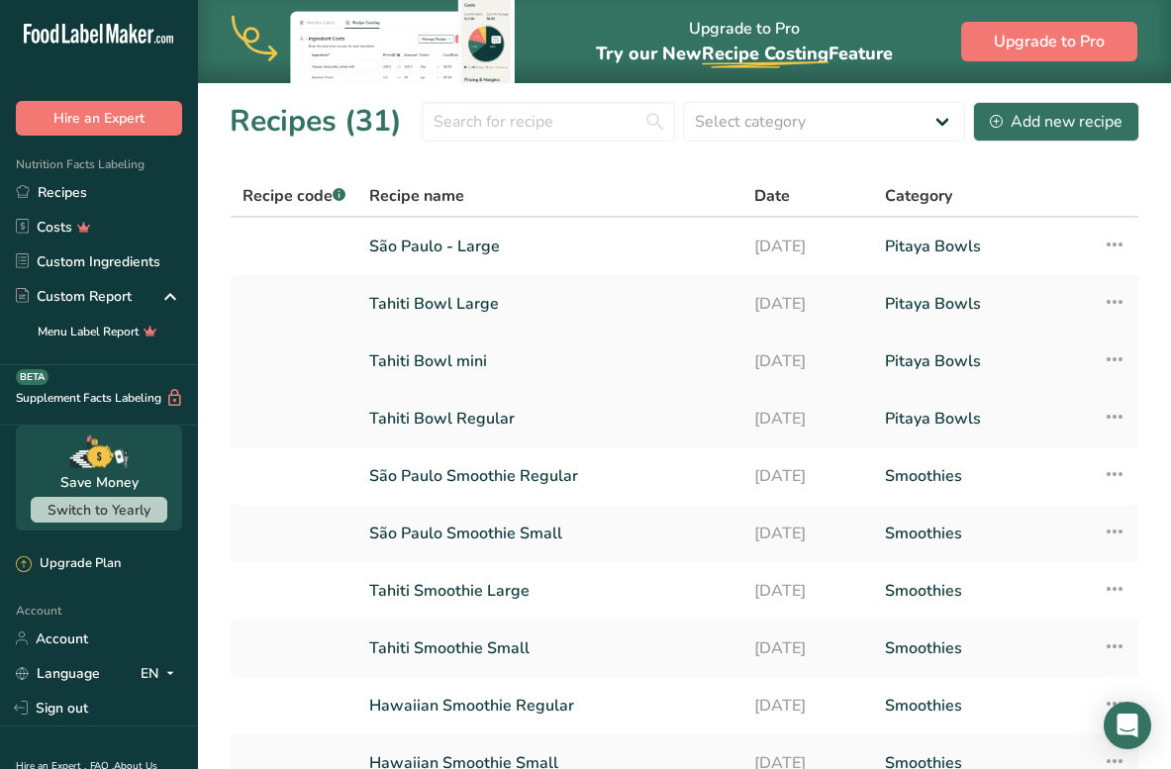
click at [510, 366] on link "Tahiti Bowl mini" at bounding box center [549, 361] width 361 height 42
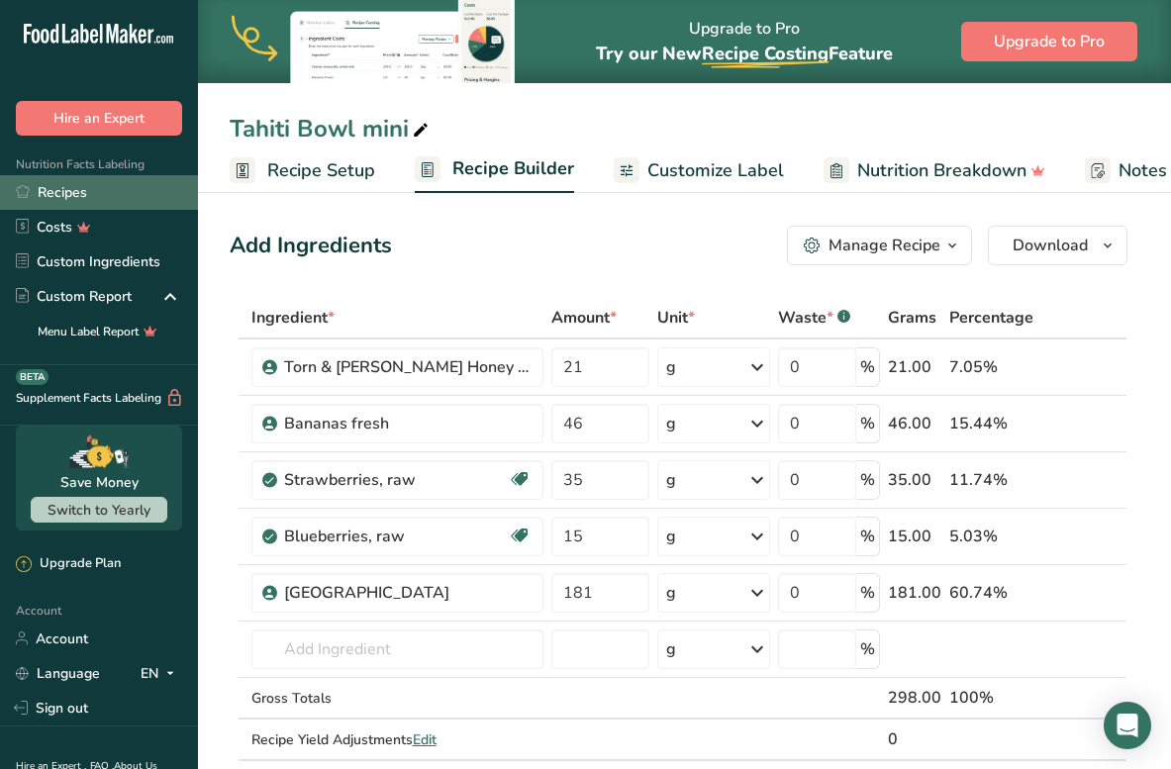
click at [103, 187] on link "Recipes" at bounding box center [99, 192] width 198 height 35
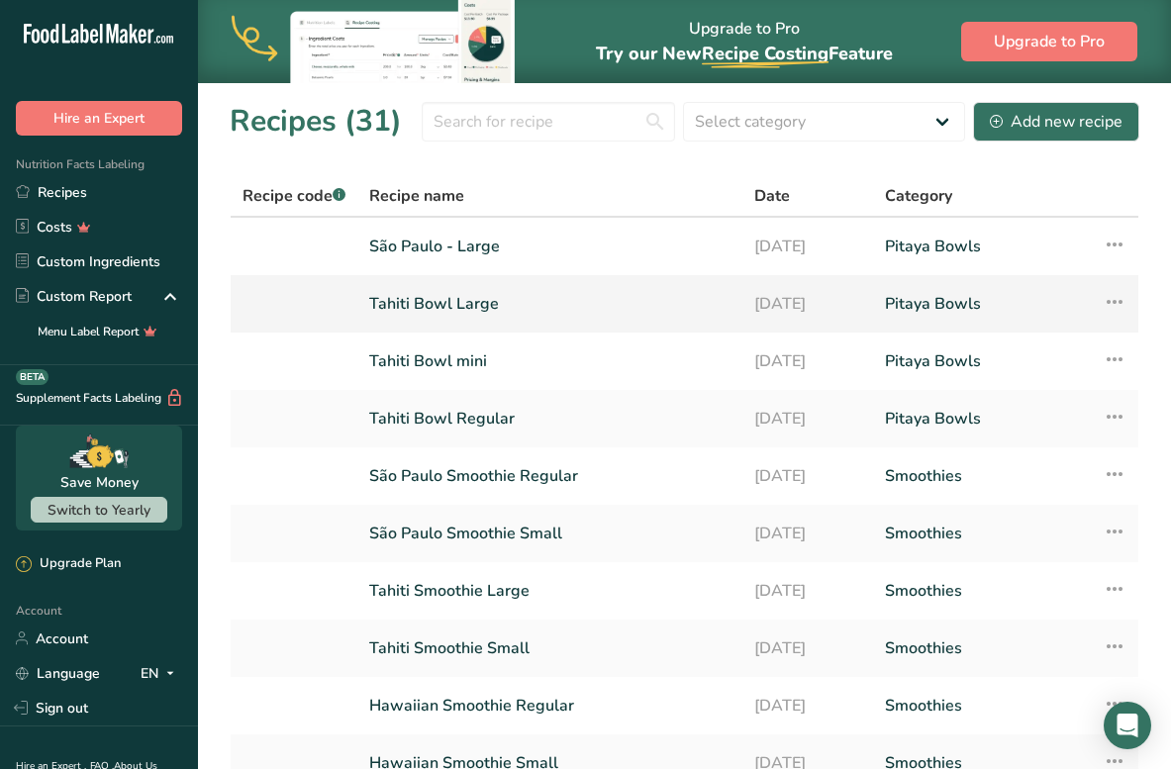
click at [456, 296] on link "Tahiti Bowl Large" at bounding box center [549, 304] width 361 height 42
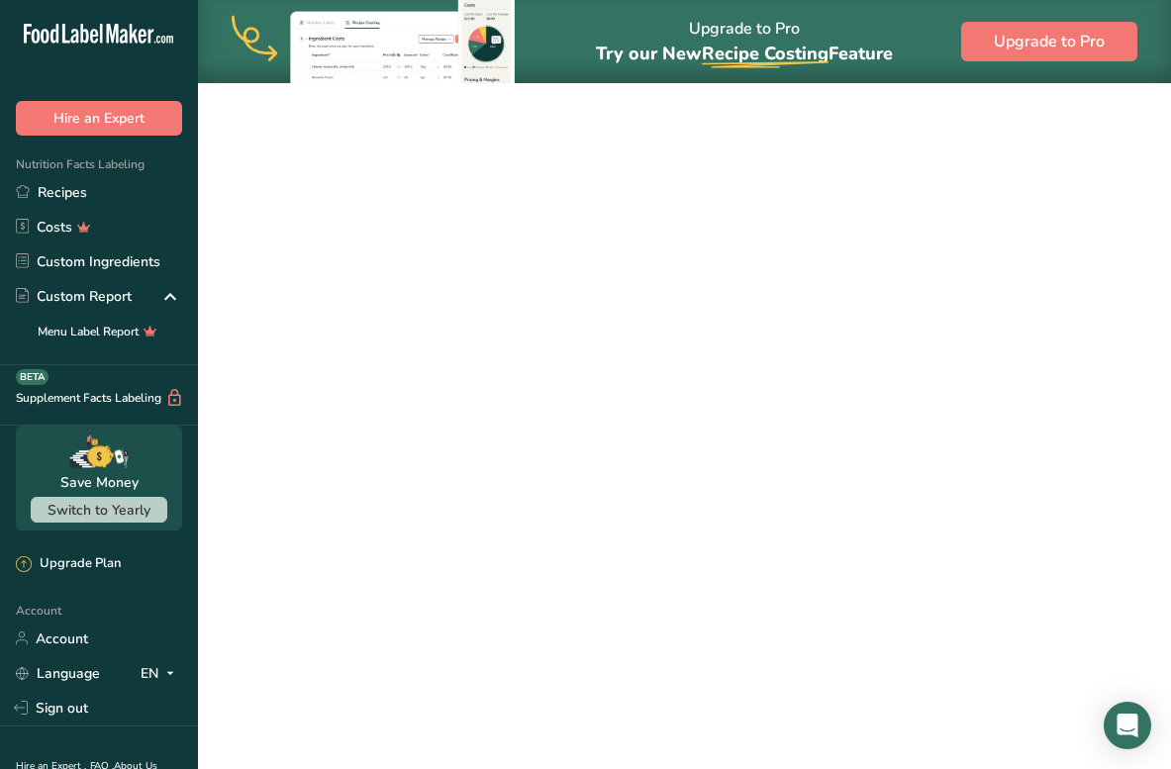
click at [456, 296] on link "Tahiti Bowl Large" at bounding box center [549, 304] width 361 height 42
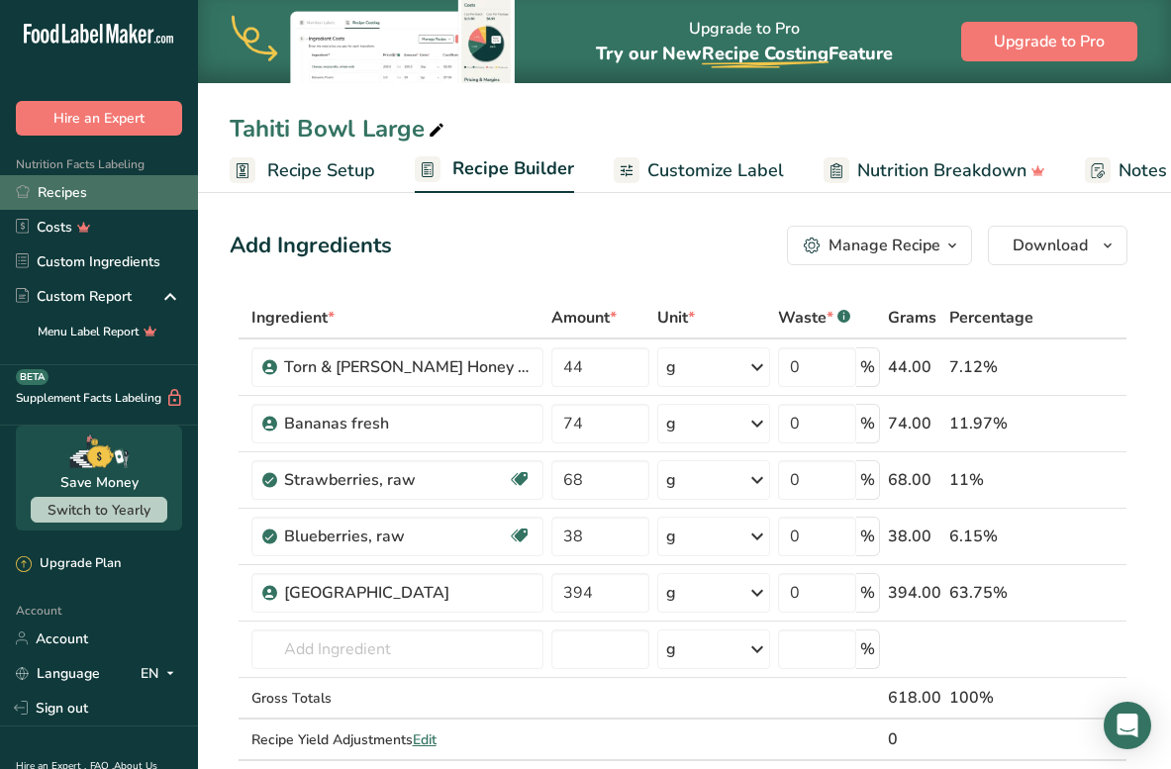
click at [97, 183] on link "Recipes" at bounding box center [99, 192] width 198 height 35
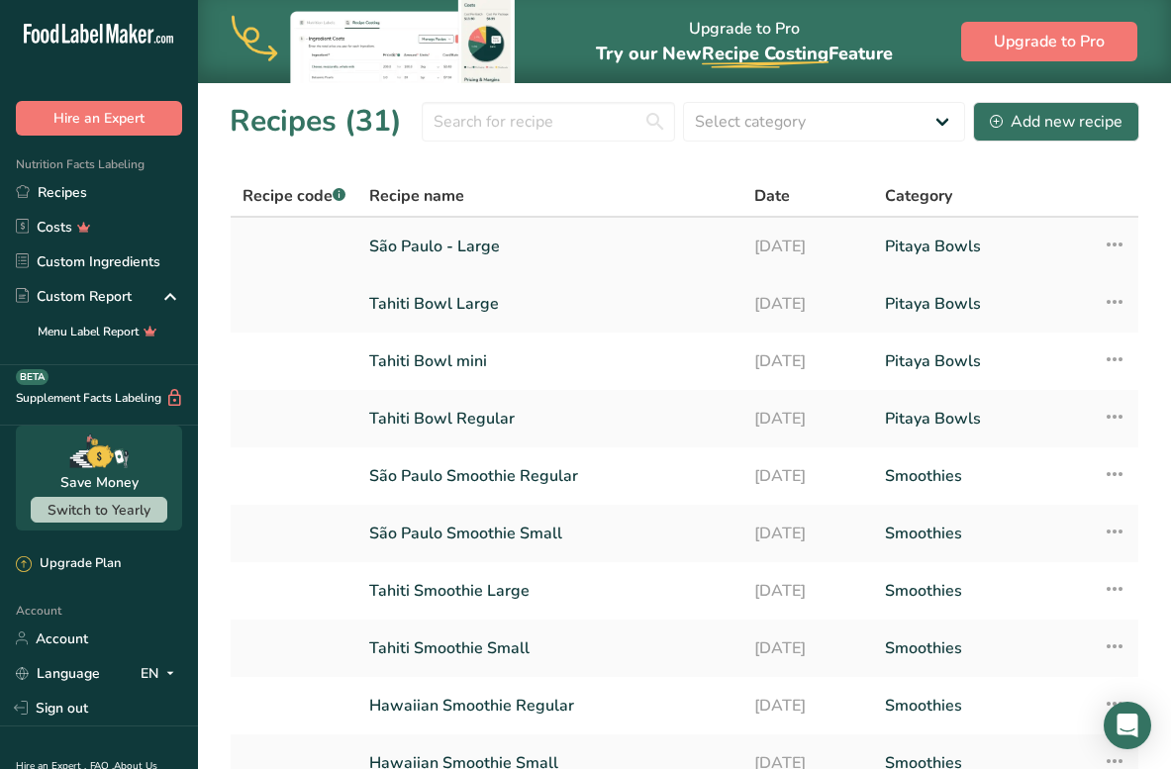
click at [435, 258] on link "São Paulo - Large" at bounding box center [549, 247] width 361 height 42
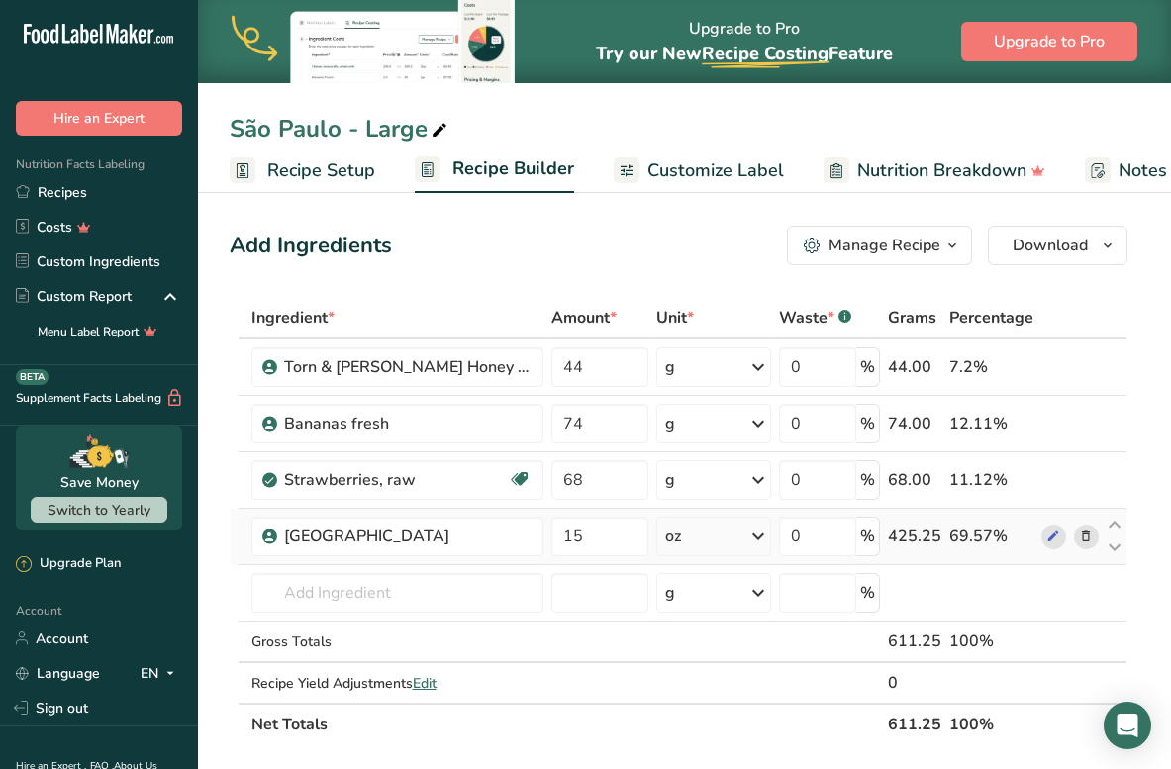
click at [737, 533] on div "oz" at bounding box center [713, 537] width 114 height 40
click at [731, 611] on div "g" at bounding box center [751, 611] width 166 height 29
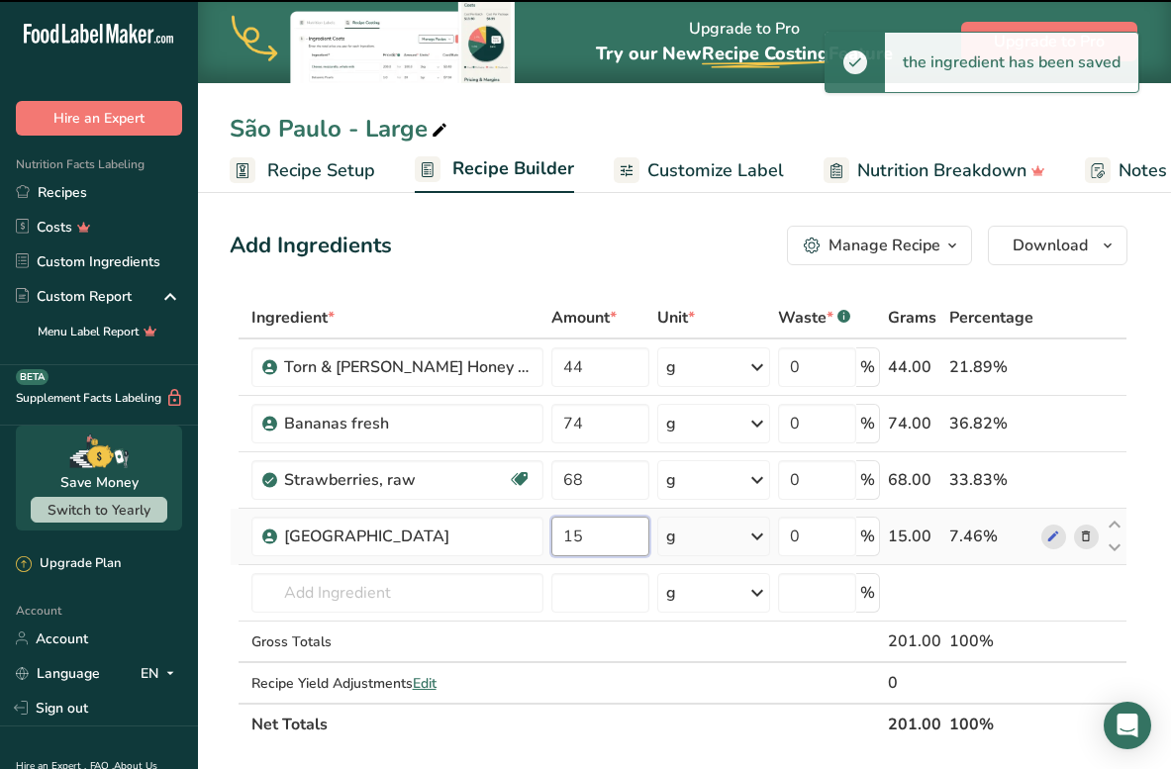
click at [607, 541] on input "15" at bounding box center [600, 537] width 99 height 40
type input "1"
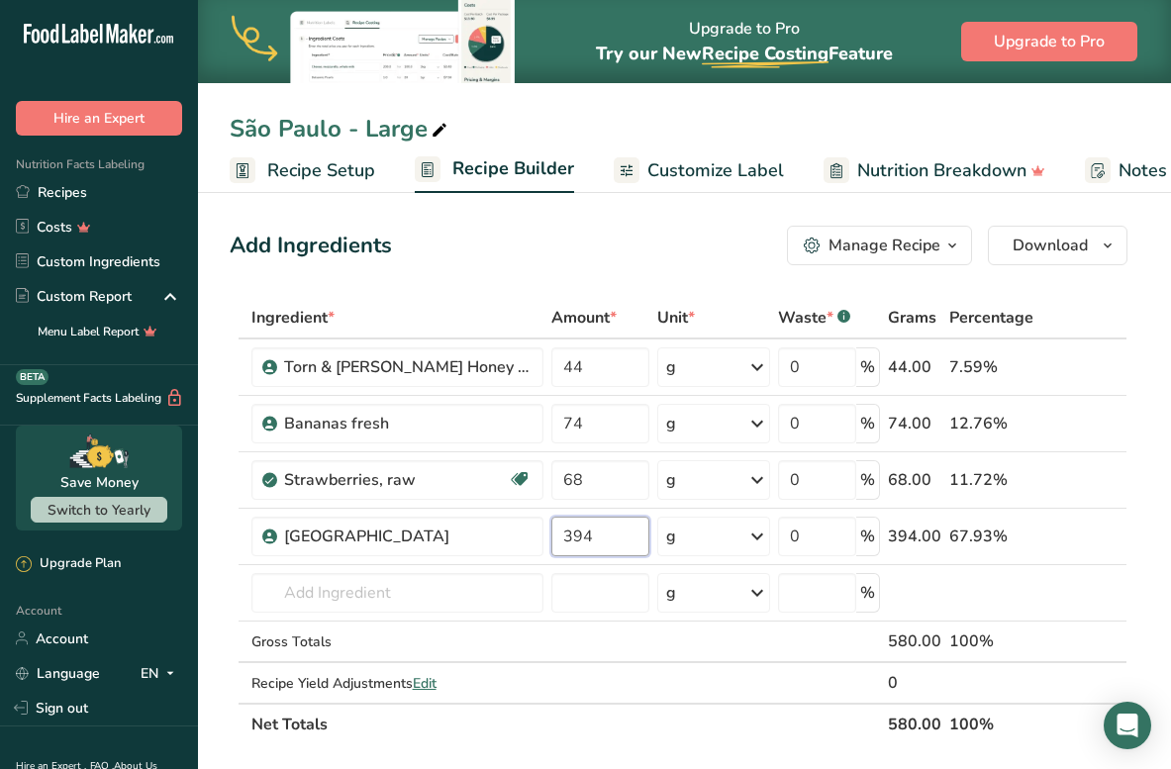
type input "394"
click at [1041, 252] on span "Download" at bounding box center [1049, 246] width 75 height 24
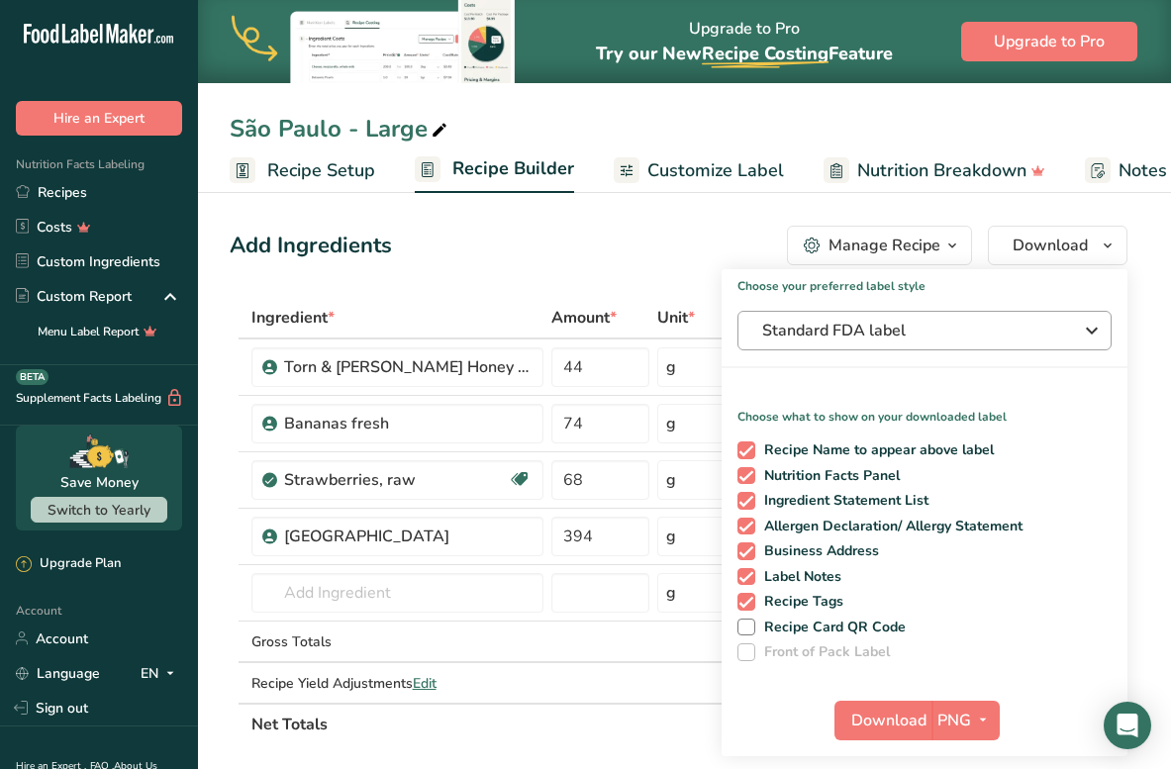
click at [936, 338] on span "Standard FDA label" at bounding box center [910, 331] width 297 height 24
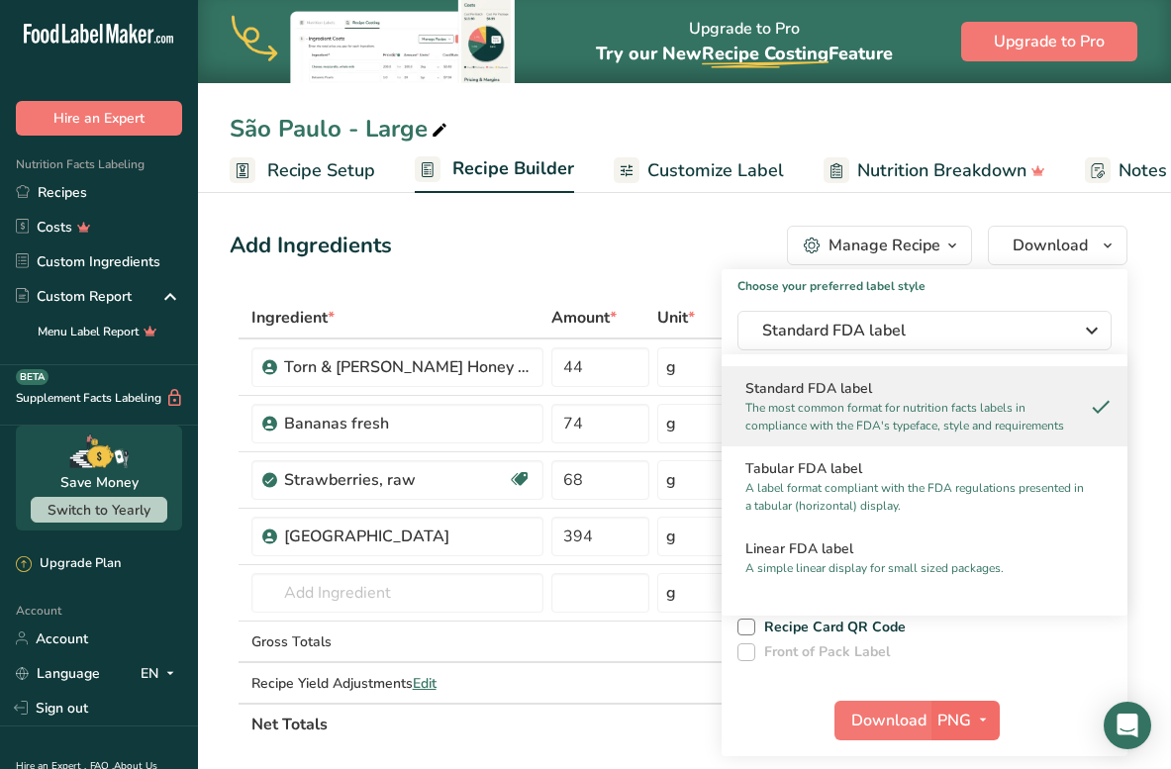
click at [971, 721] on span "button" at bounding box center [983, 721] width 24 height 24
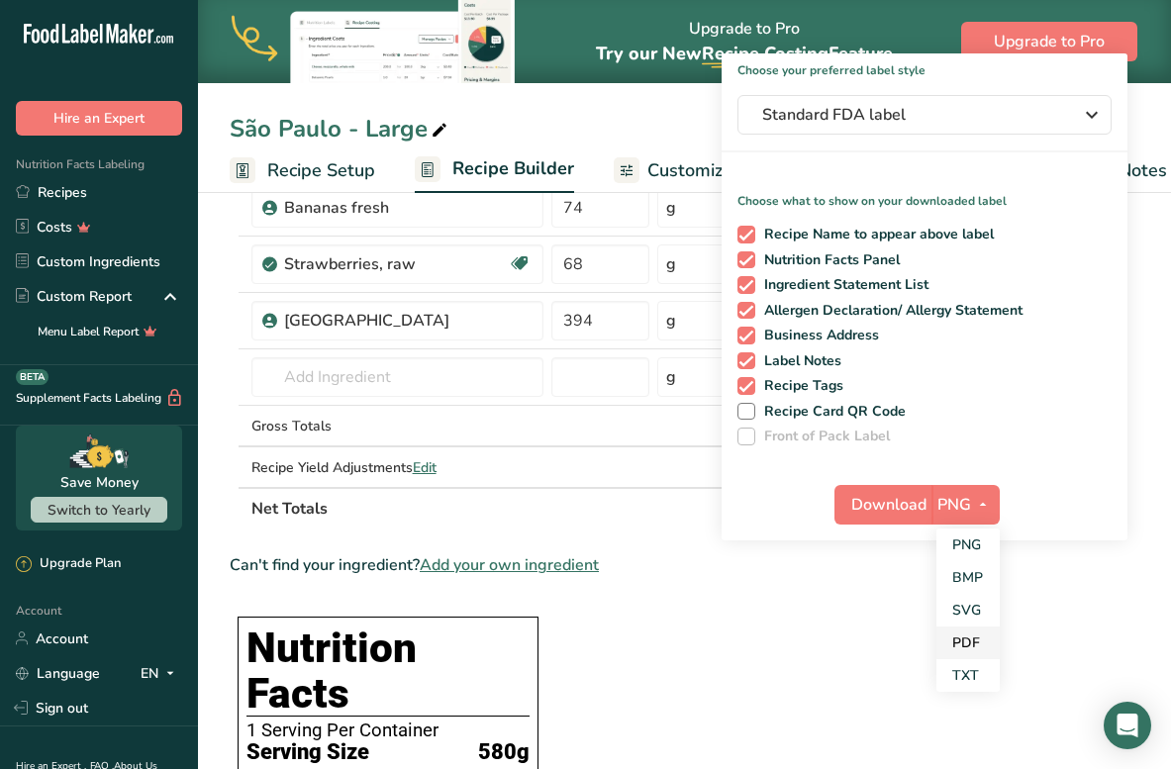
scroll to position [221, 0]
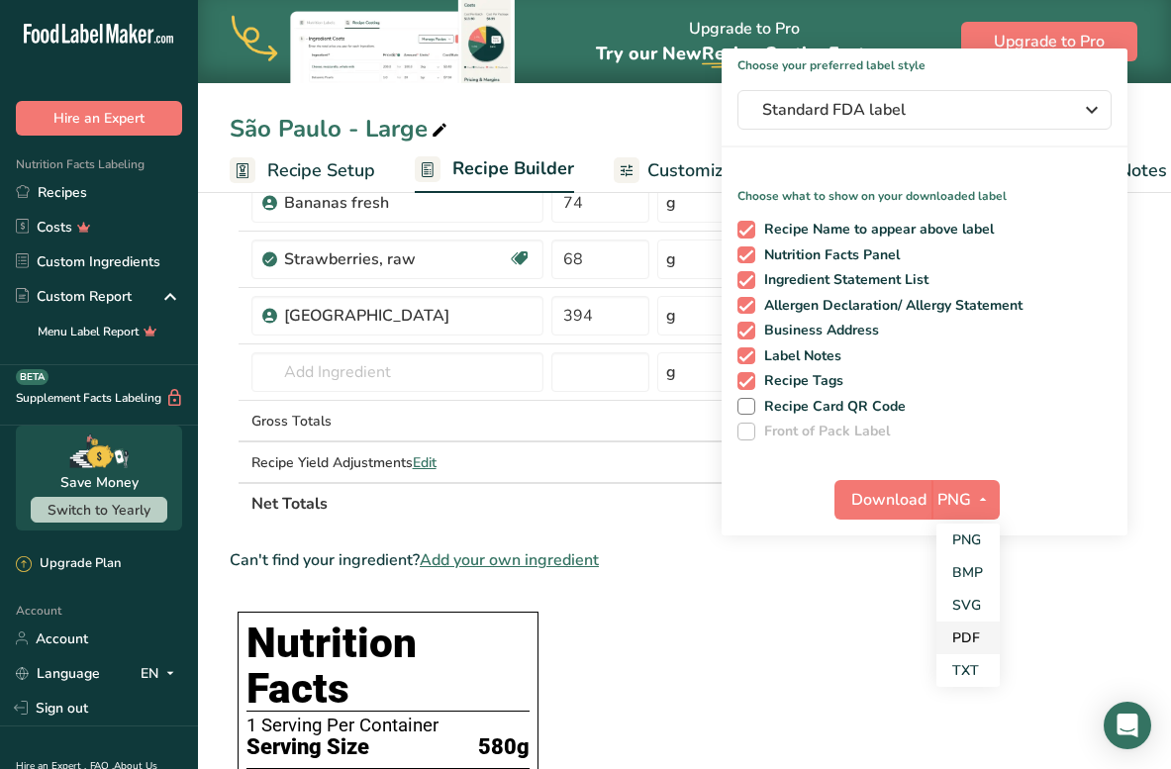
click at [968, 638] on link "PDF" at bounding box center [967, 638] width 63 height 33
click at [975, 495] on icon "button" at bounding box center [981, 499] width 16 height 25
click at [980, 534] on link "PNG" at bounding box center [965, 540] width 63 height 33
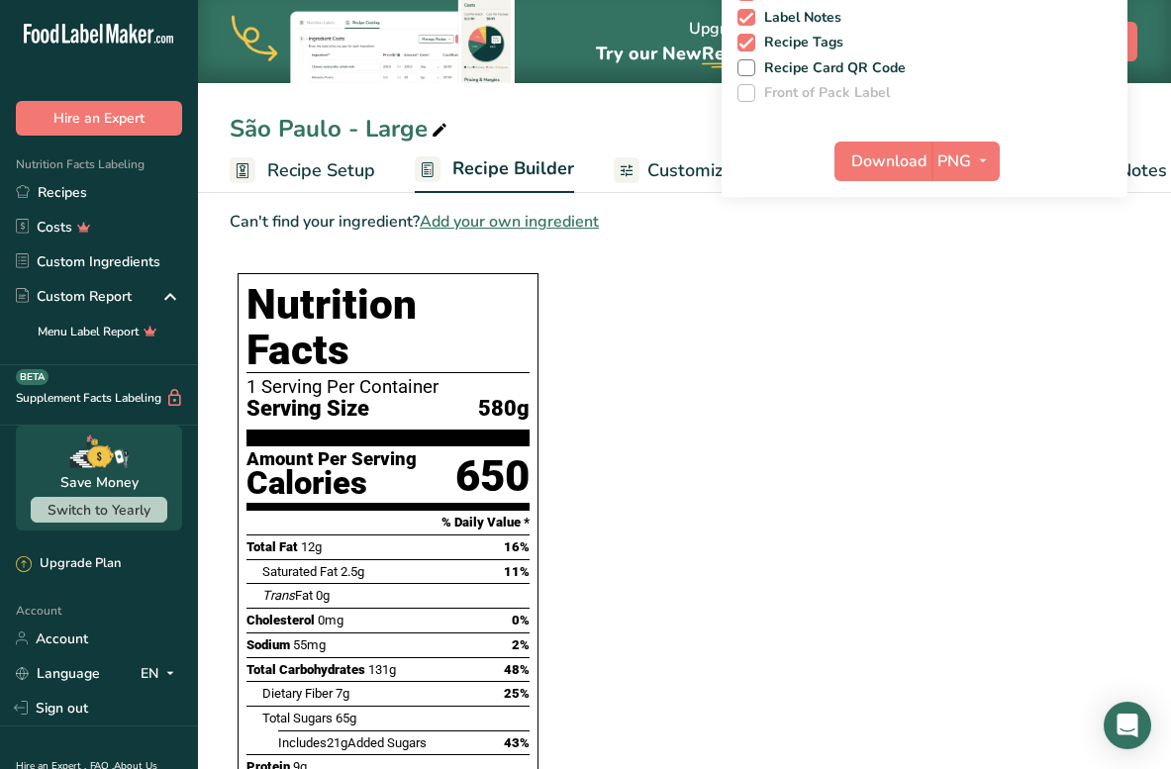
scroll to position [437, 0]
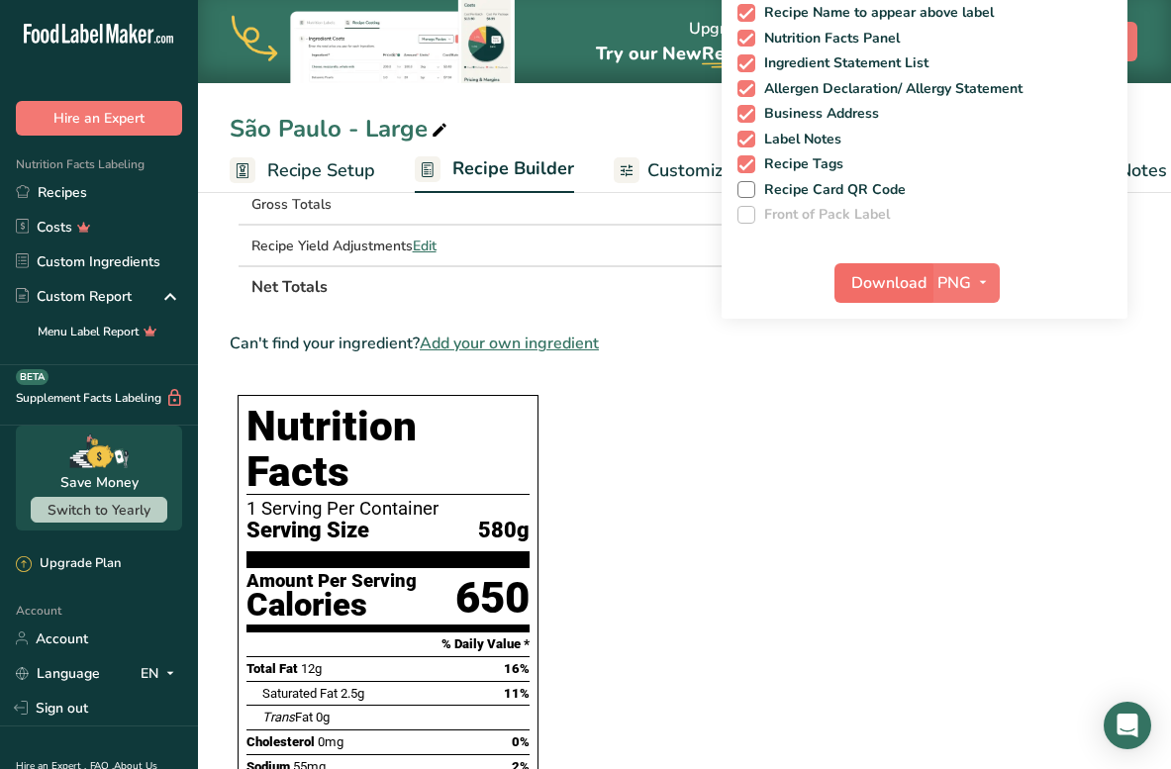
click at [886, 280] on span "Download" at bounding box center [888, 283] width 75 height 24
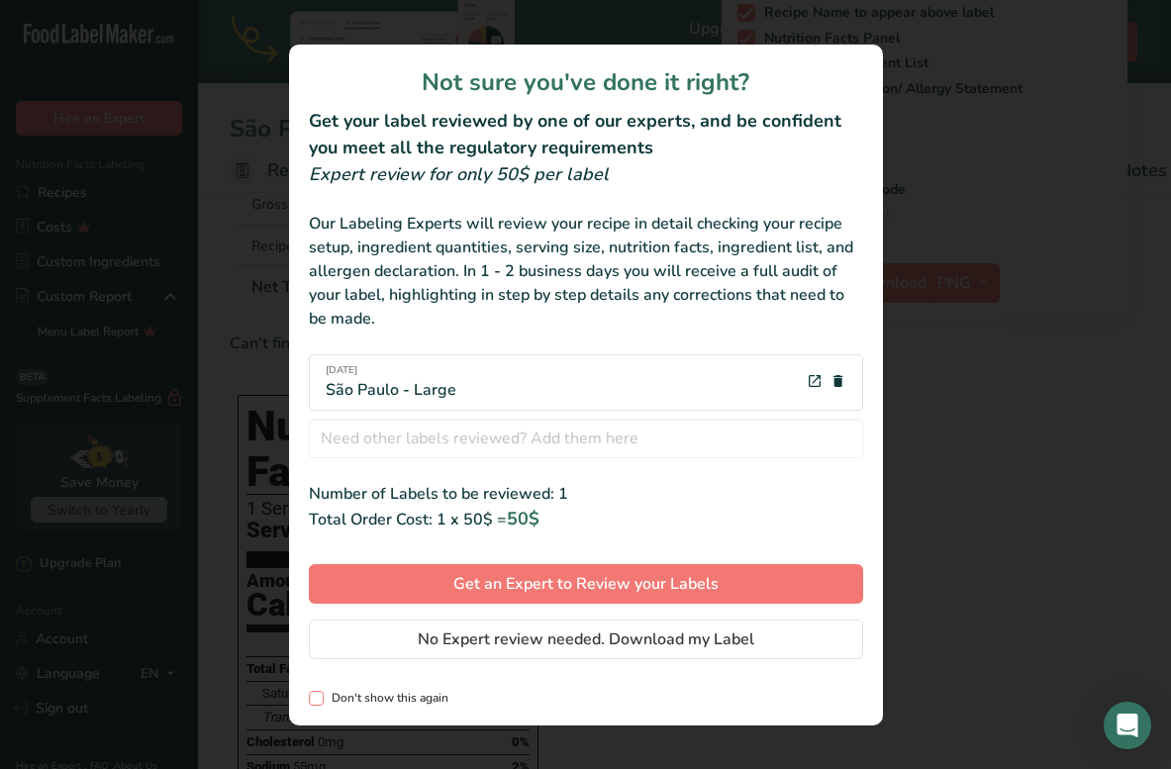
click at [342, 698] on span "Don't show this again" at bounding box center [386, 698] width 125 height 15
click at [322, 698] on input "Don't show this again" at bounding box center [315, 698] width 13 height 13
checkbox input "true"
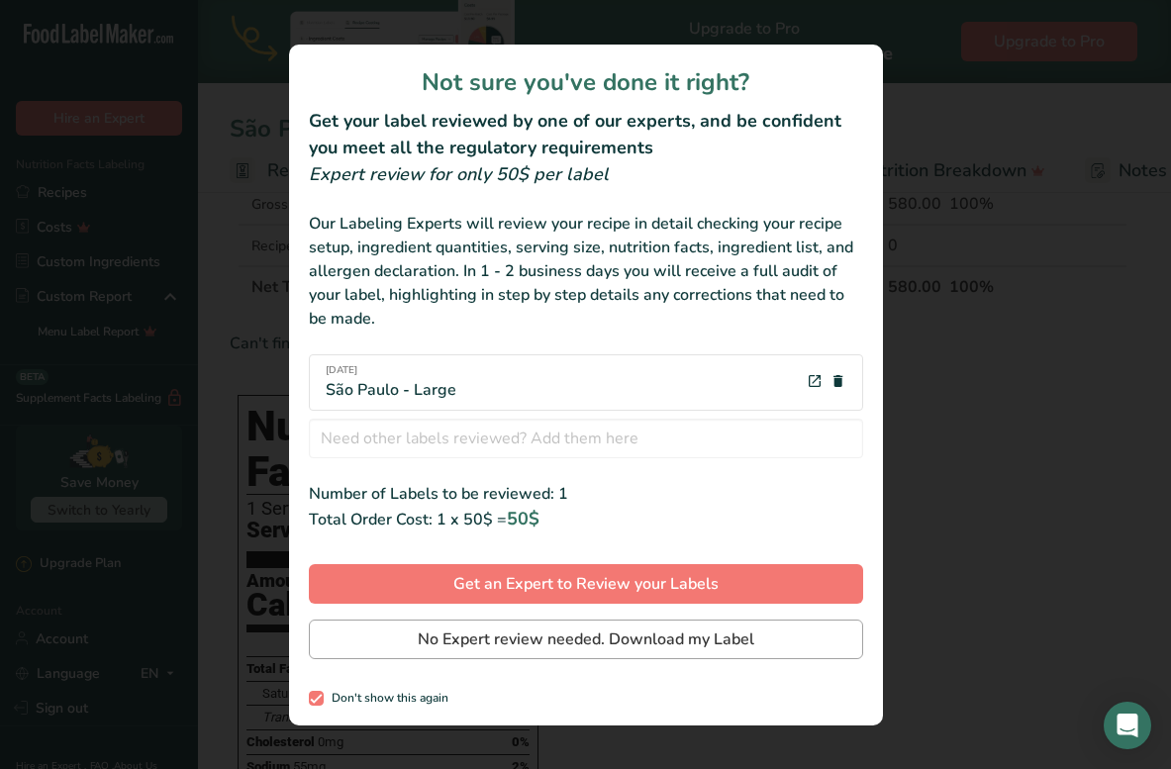
click at [409, 631] on button "No Expert review needed. Download my Label" at bounding box center [586, 640] width 554 height 40
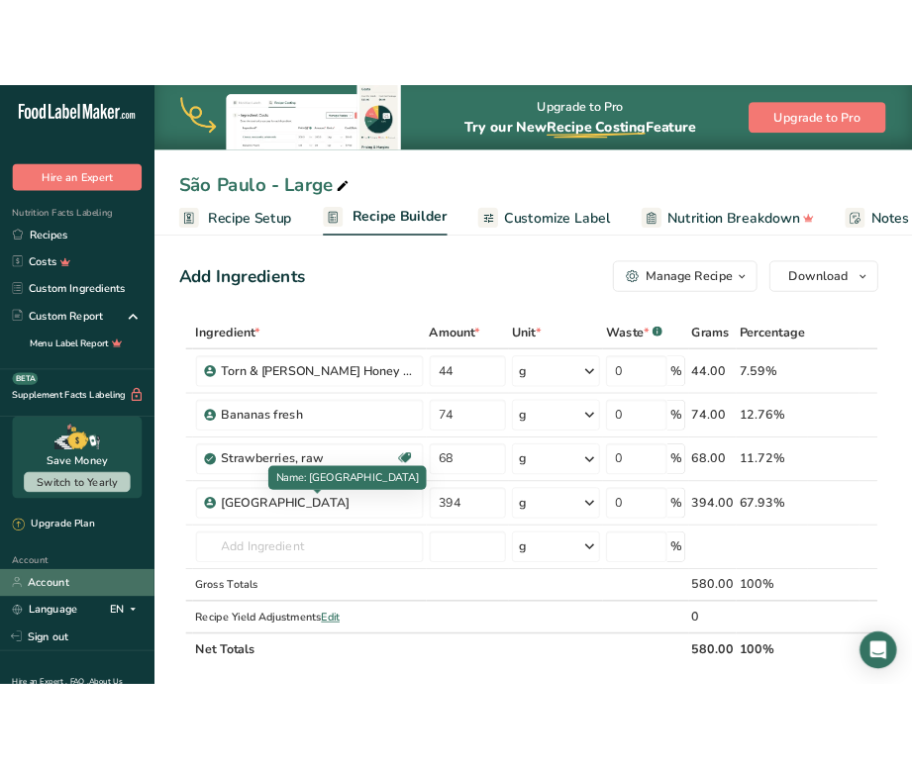
scroll to position [0, 0]
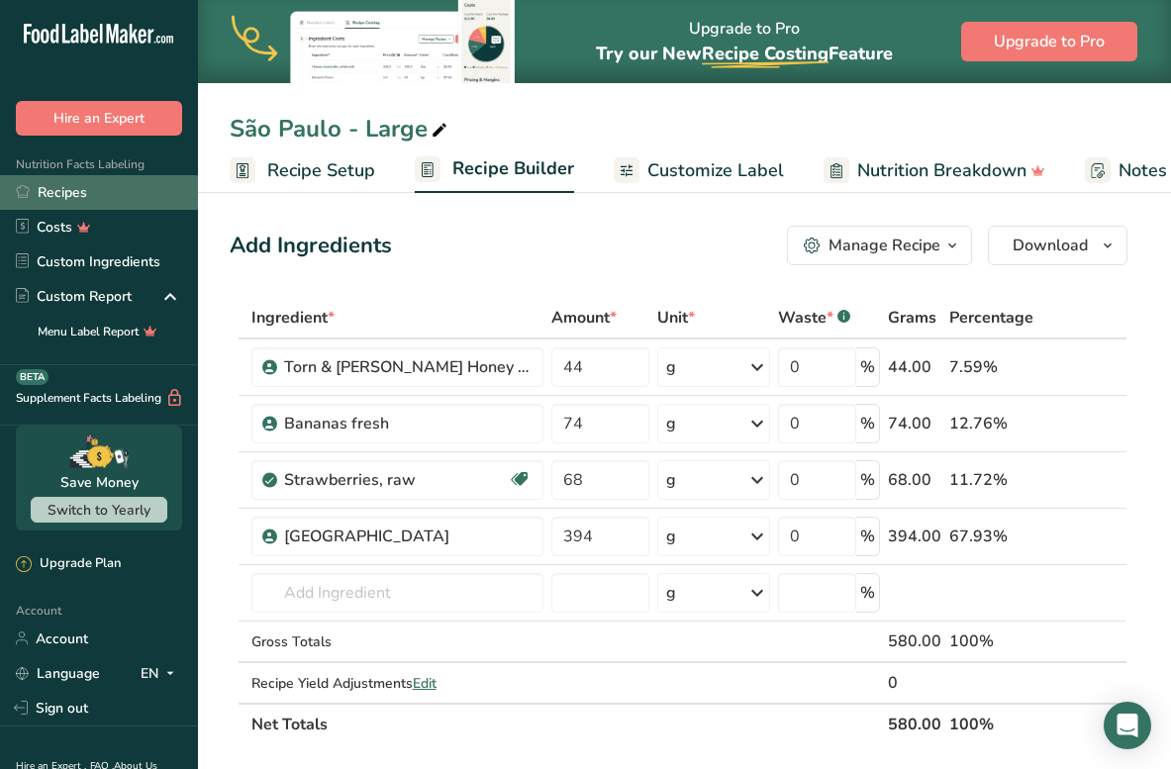
click at [71, 191] on link "Recipes" at bounding box center [99, 192] width 198 height 35
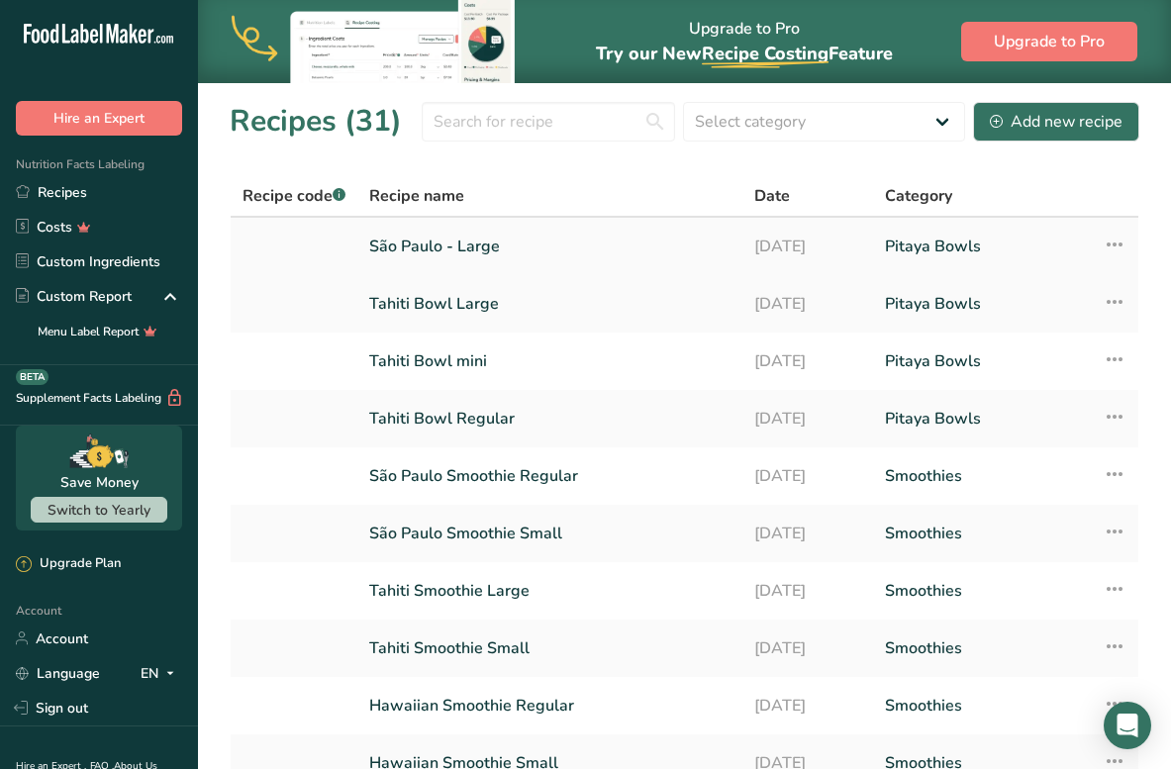
click at [475, 253] on link "São Paulo - Large" at bounding box center [549, 247] width 361 height 42
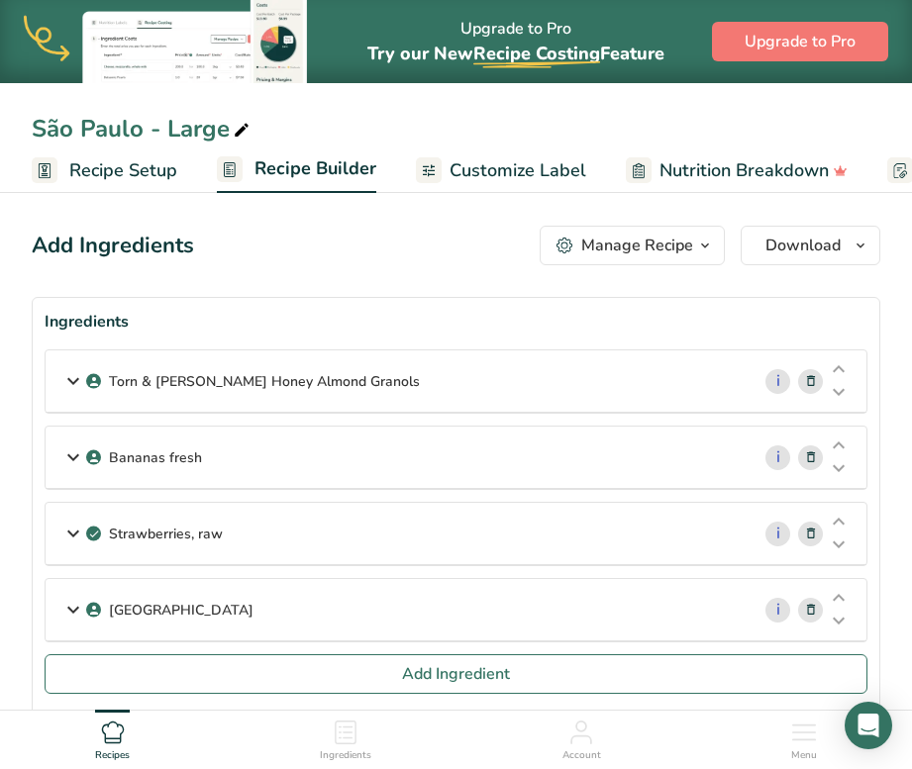
click at [388, 320] on div "Ingredients" at bounding box center [456, 322] width 822 height 24
